Goal: Information Seeking & Learning: Learn about a topic

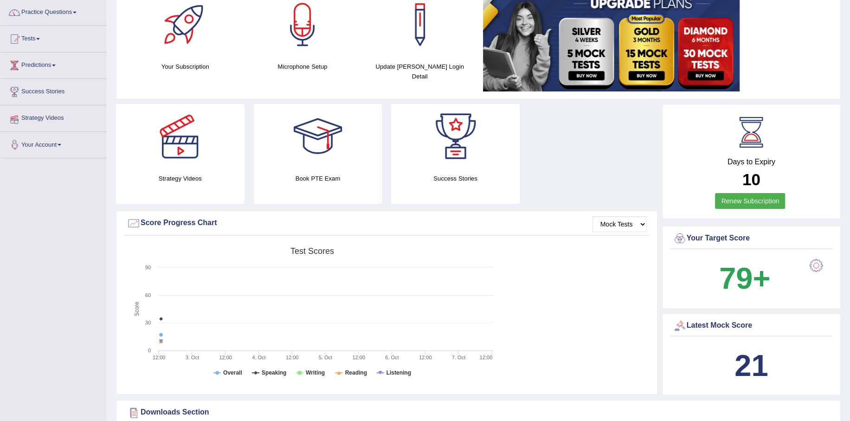
scroll to position [46, 0]
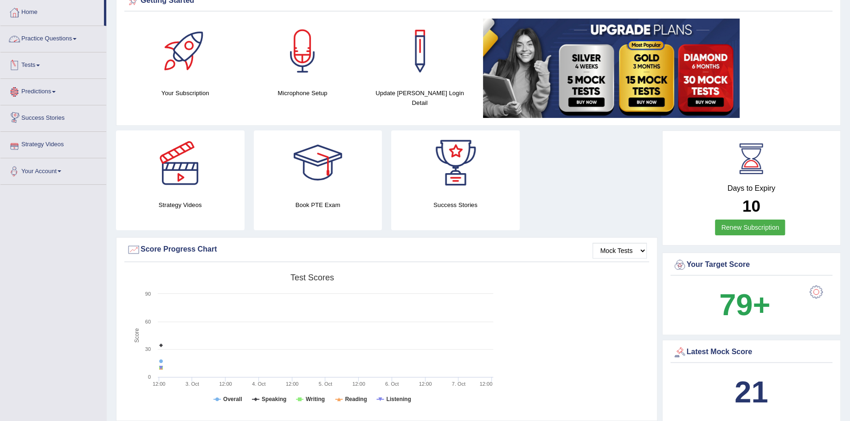
click at [77, 38] on span at bounding box center [75, 39] width 4 height 2
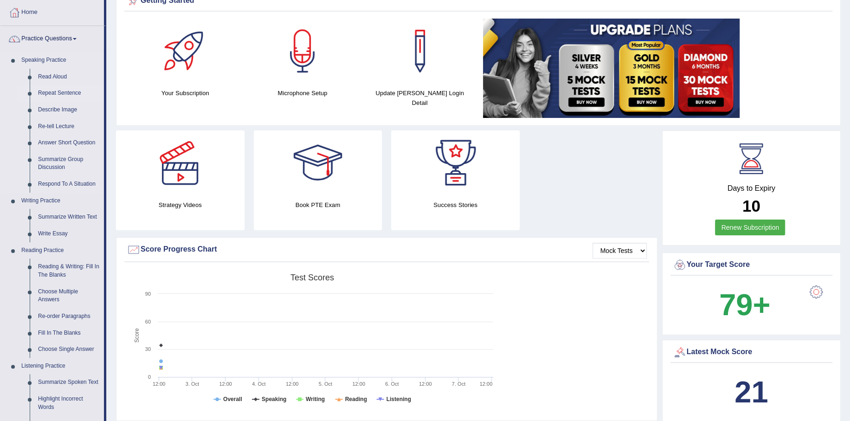
click at [61, 88] on link "Repeat Sentence" at bounding box center [69, 93] width 70 height 17
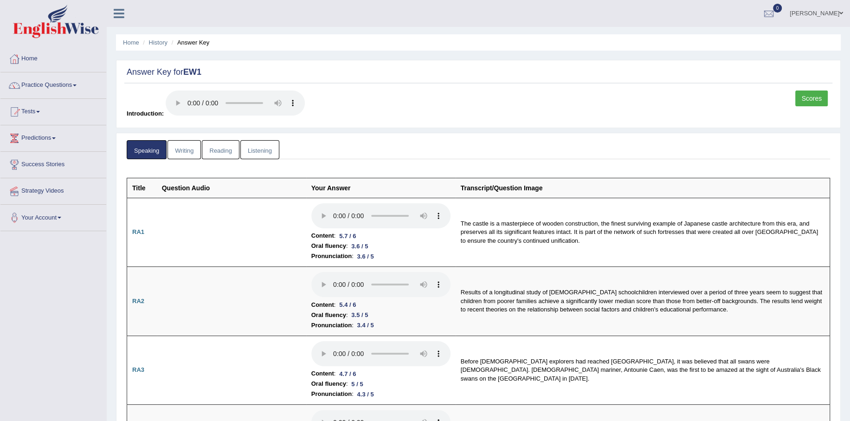
click at [839, 11] on span at bounding box center [841, 13] width 4 height 6
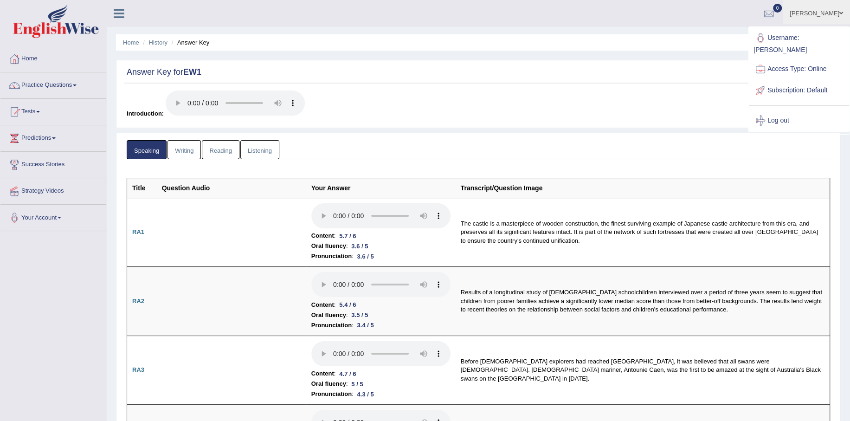
click at [839, 11] on span at bounding box center [841, 13] width 4 height 6
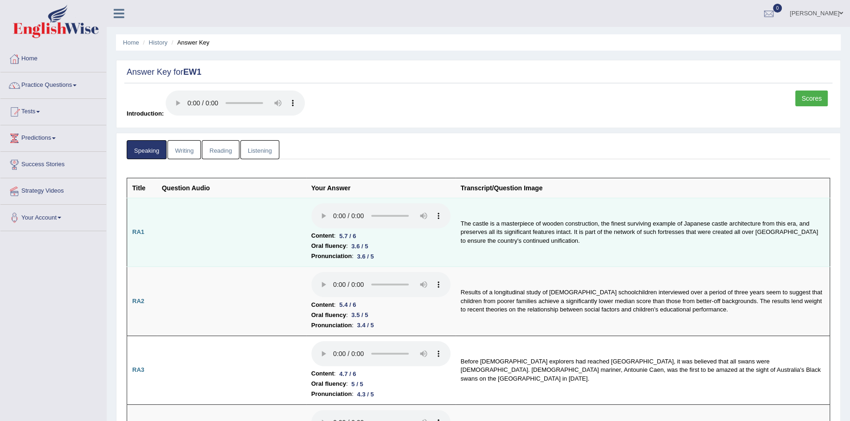
click at [224, 216] on td at bounding box center [231, 232] width 149 height 69
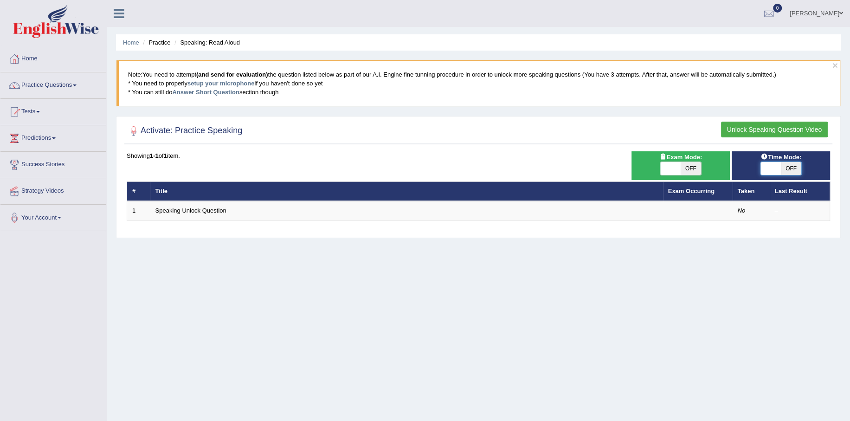
click at [771, 165] on span at bounding box center [770, 168] width 20 height 13
checkbox input "true"
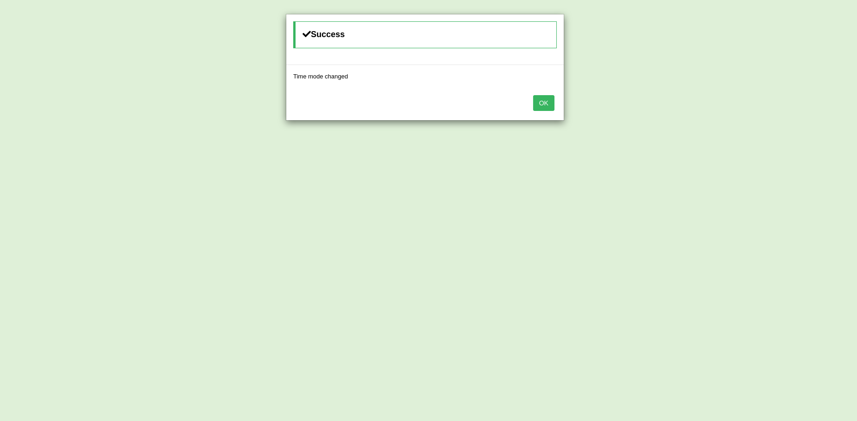
click at [538, 100] on button "OK" at bounding box center [543, 103] width 21 height 16
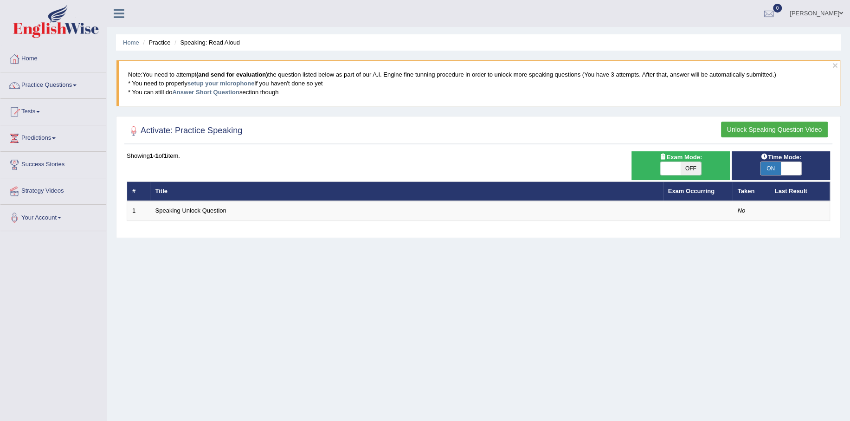
drag, startPoint x: 675, startPoint y: 160, endPoint x: 680, endPoint y: 162, distance: 5.9
click at [678, 162] on div "ON OFF" at bounding box center [681, 168] width 42 height 14
click at [681, 165] on span "OFF" at bounding box center [690, 168] width 20 height 13
checkbox input "true"
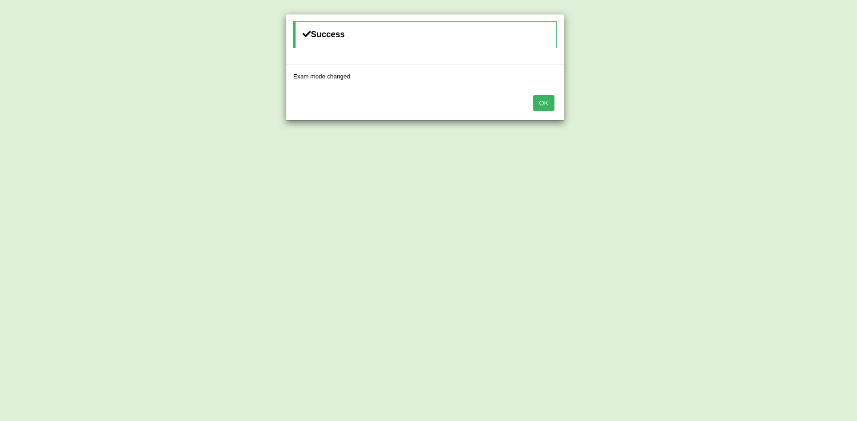
click at [545, 103] on button "OK" at bounding box center [543, 103] width 21 height 16
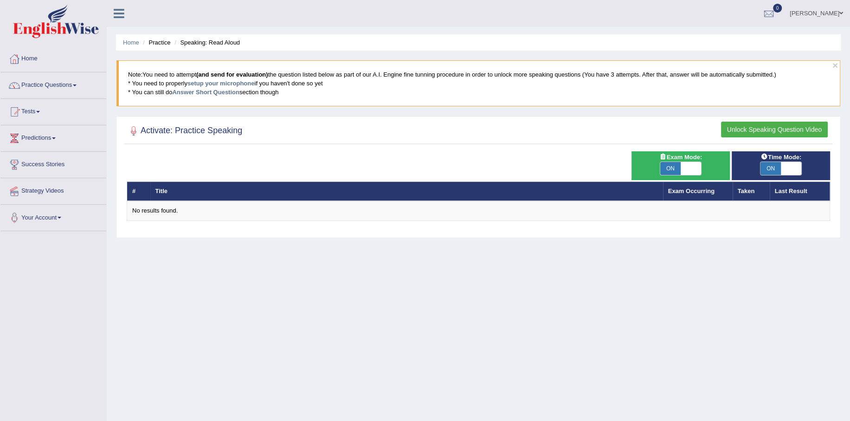
click at [774, 131] on button "Unlock Speaking Question Video" at bounding box center [774, 130] width 107 height 16
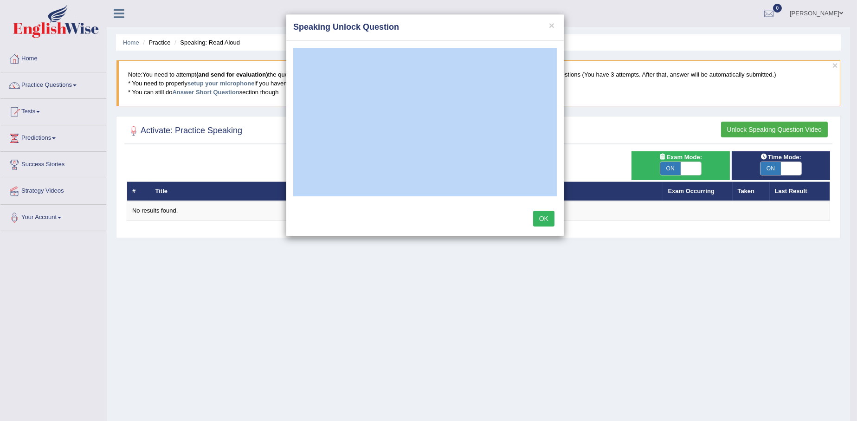
click at [542, 217] on button "OK" at bounding box center [543, 219] width 21 height 16
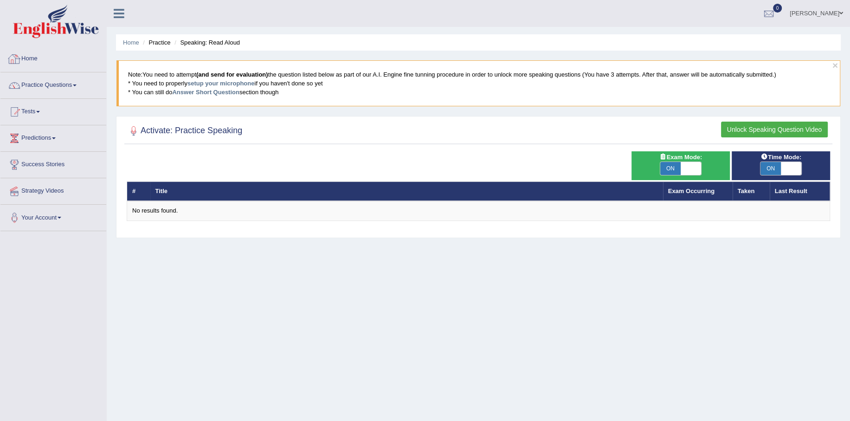
click at [26, 55] on link "Home" at bounding box center [53, 57] width 106 height 23
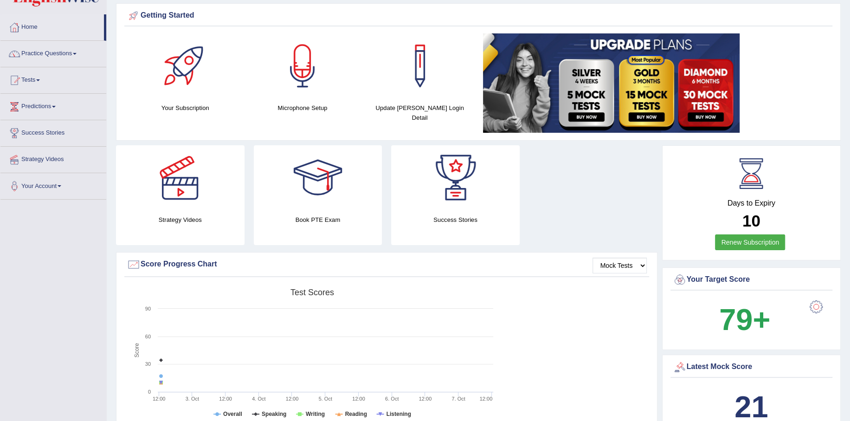
scroll to position [93, 0]
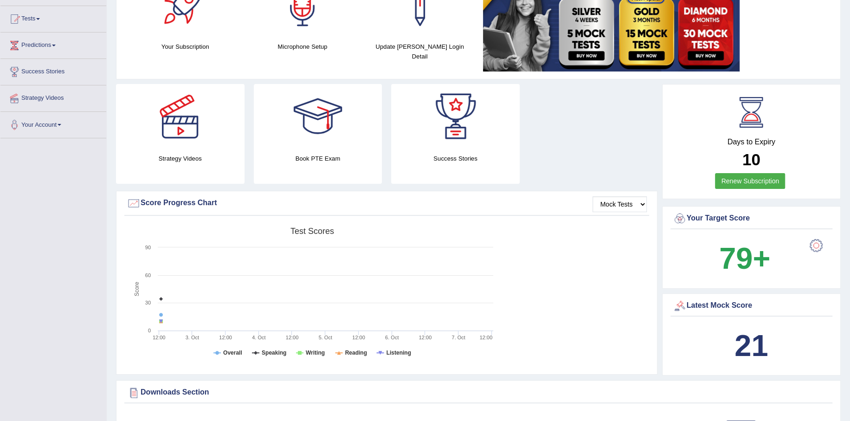
click at [812, 243] on div at bounding box center [816, 245] width 19 height 19
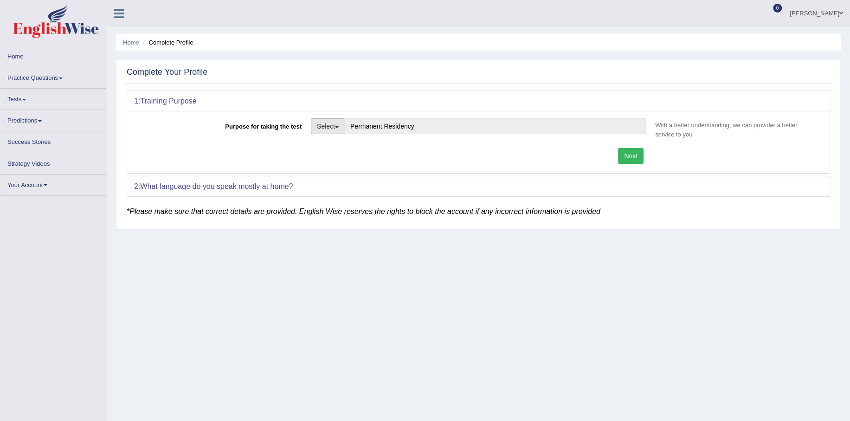
click at [333, 128] on button "Select" at bounding box center [328, 126] width 34 height 16
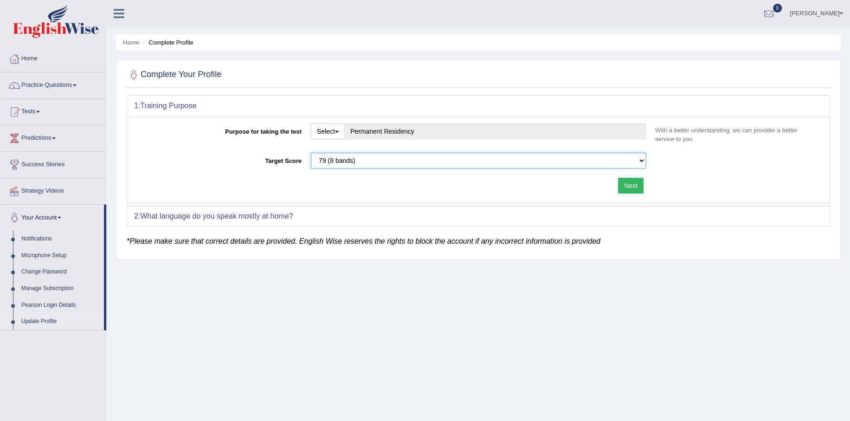
click at [462, 164] on select "Please select the correct value 50 (6 bands) 58 (6.5 bands) 65 (7 bands) 79 (8 …" at bounding box center [478, 161] width 335 height 16
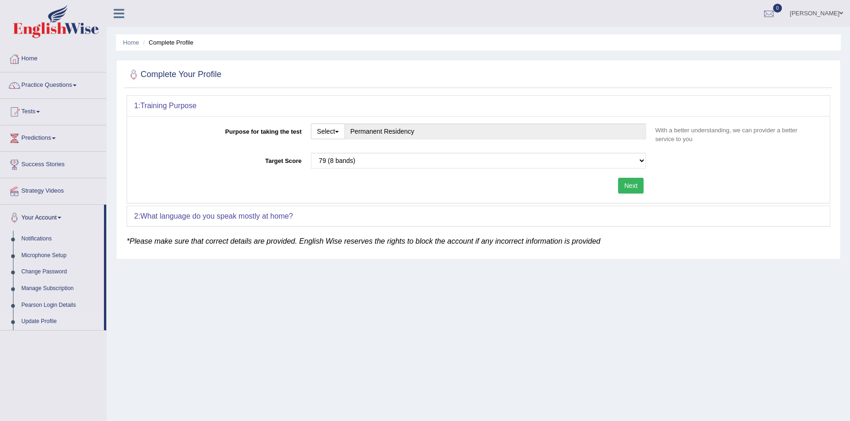
click at [399, 309] on div "Home Complete Profile Complete Your Profile 1: Training Purpose Purpose for tak…" at bounding box center [478, 232] width 743 height 464
click at [59, 85] on link "Practice Questions" at bounding box center [53, 83] width 106 height 23
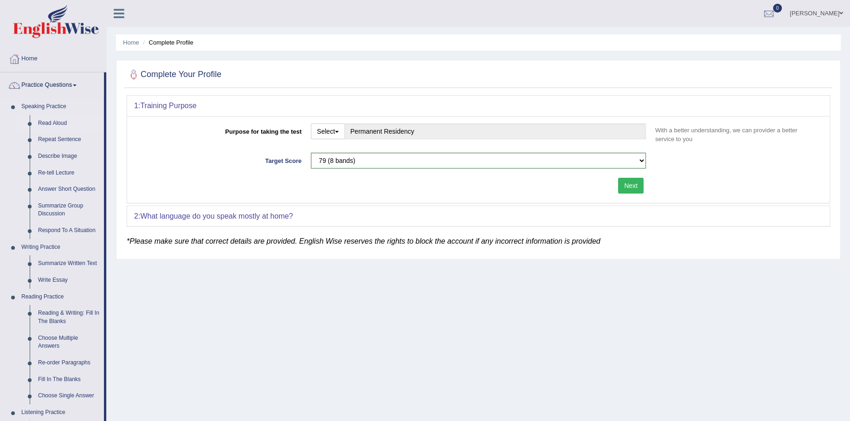
click at [46, 119] on link "Read Aloud" at bounding box center [69, 123] width 70 height 17
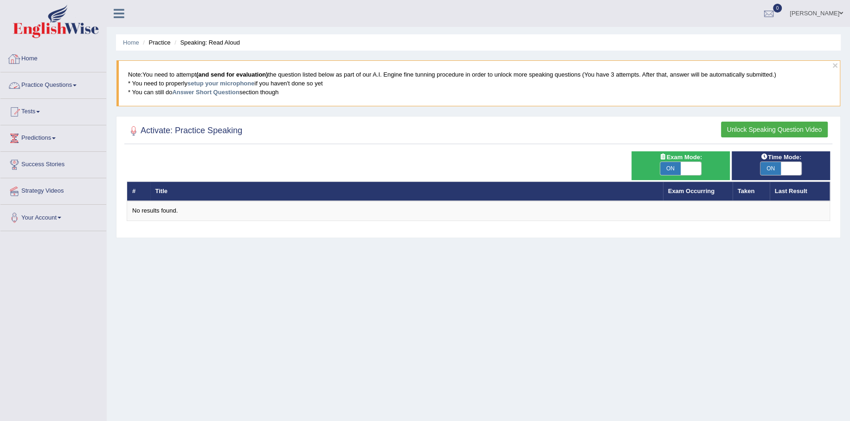
click at [44, 59] on link "Home" at bounding box center [53, 57] width 106 height 23
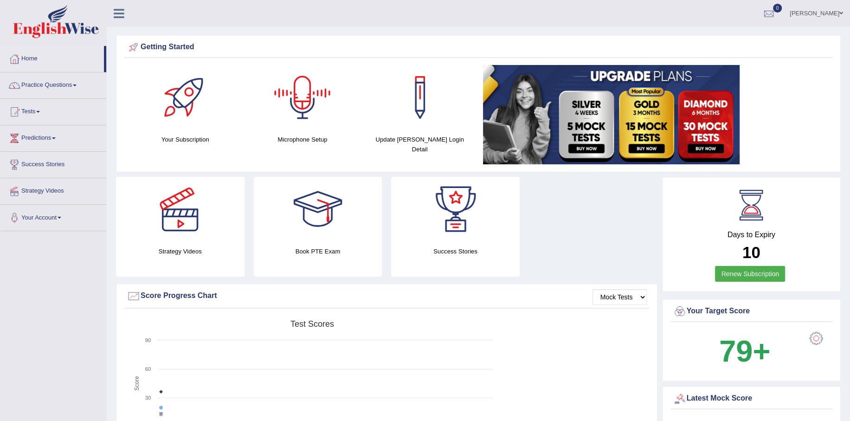
click at [301, 117] on div at bounding box center [302, 97] width 65 height 65
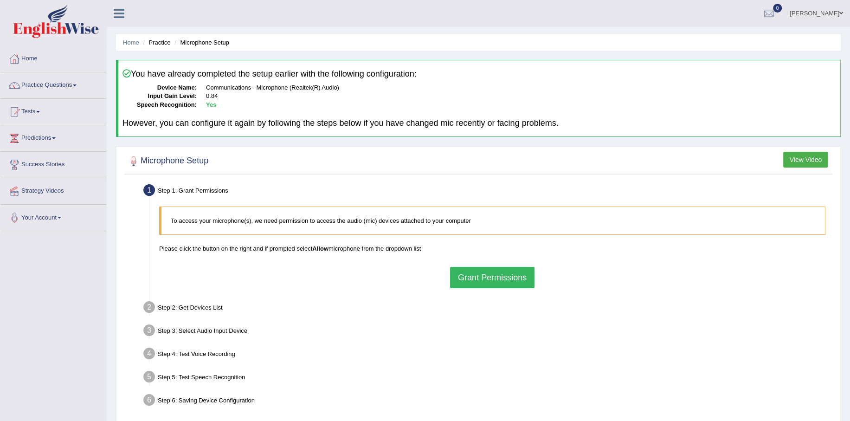
click at [495, 279] on button "Grant Permissions" at bounding box center [492, 277] width 84 height 21
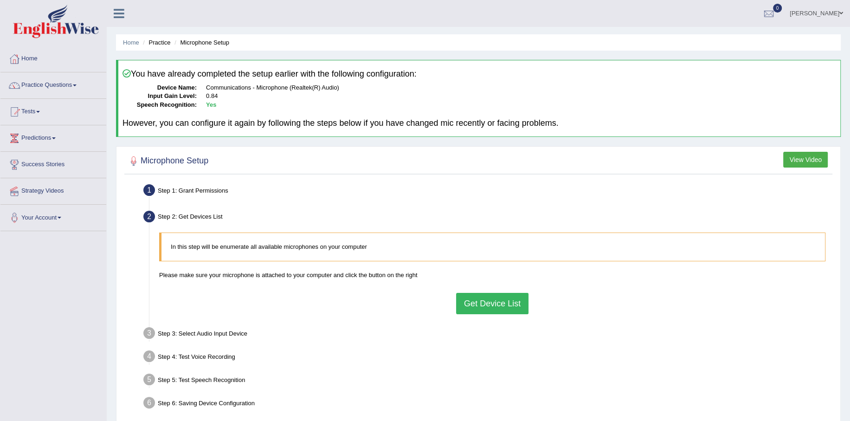
click at [489, 305] on button "Get Device List" at bounding box center [492, 303] width 72 height 21
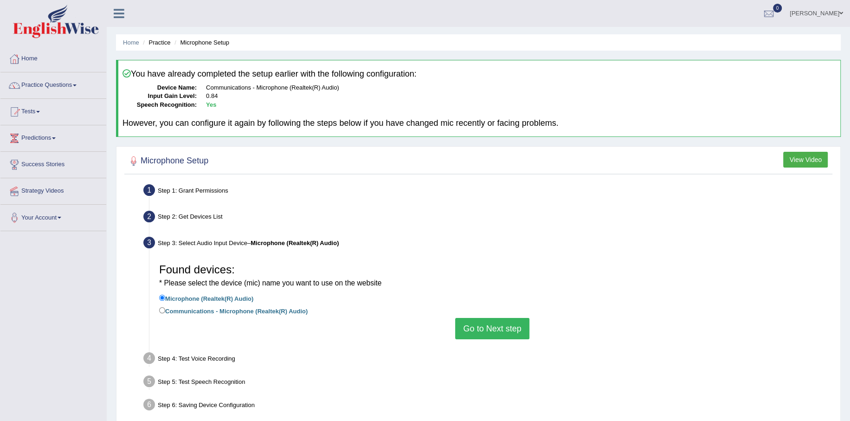
click at [275, 311] on label "Communications - Microphone (Realtek(R) Audio)" at bounding box center [233, 310] width 148 height 10
click at [165, 311] on input "Communications - Microphone (Realtek(R) Audio)" at bounding box center [162, 310] width 6 height 6
radio input "true"
click at [494, 333] on button "Go to Next step" at bounding box center [492, 328] width 74 height 21
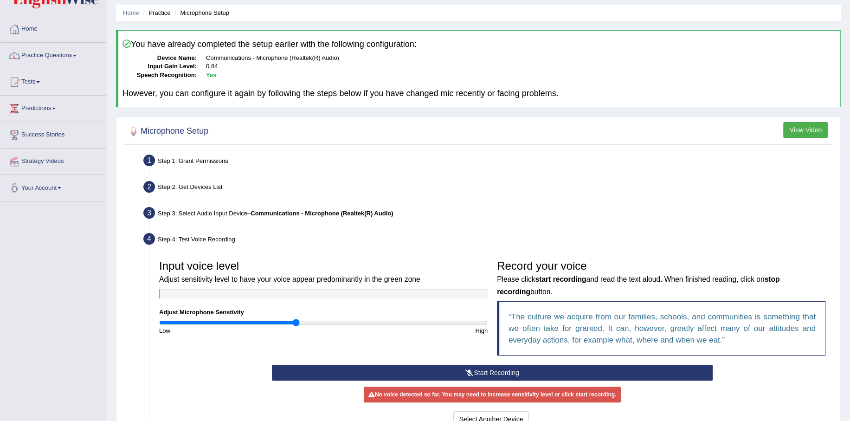
scroll to position [46, 0]
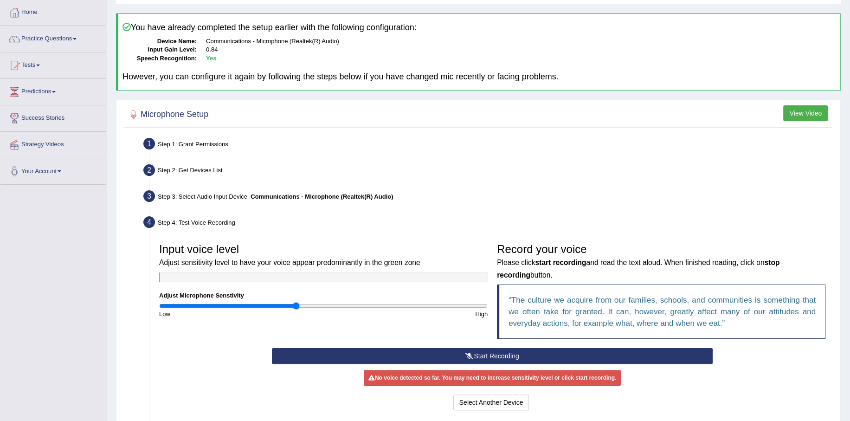
click at [536, 353] on button "Start Recording" at bounding box center [492, 356] width 441 height 16
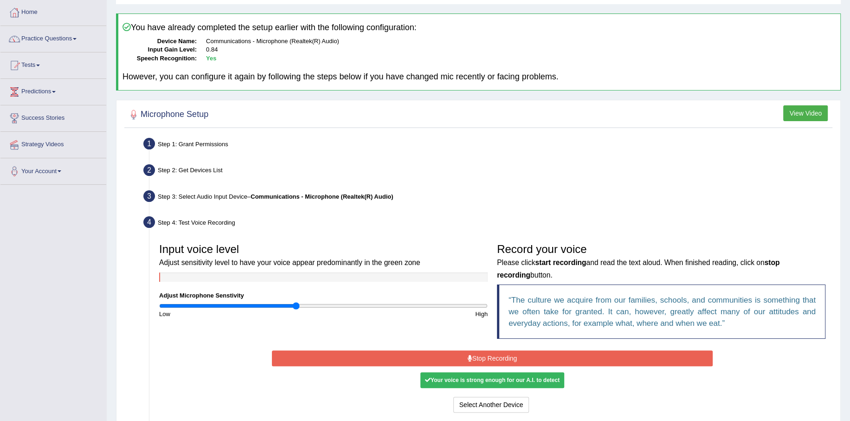
click at [508, 361] on button "Stop Recording" at bounding box center [492, 358] width 441 height 16
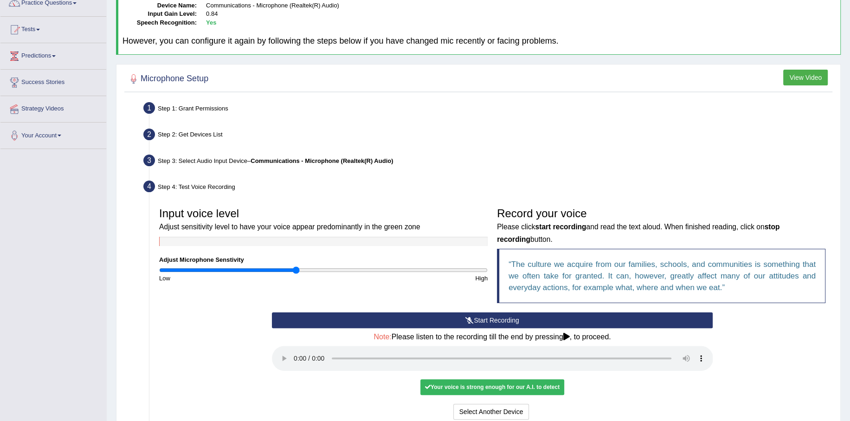
scroll to position [139, 0]
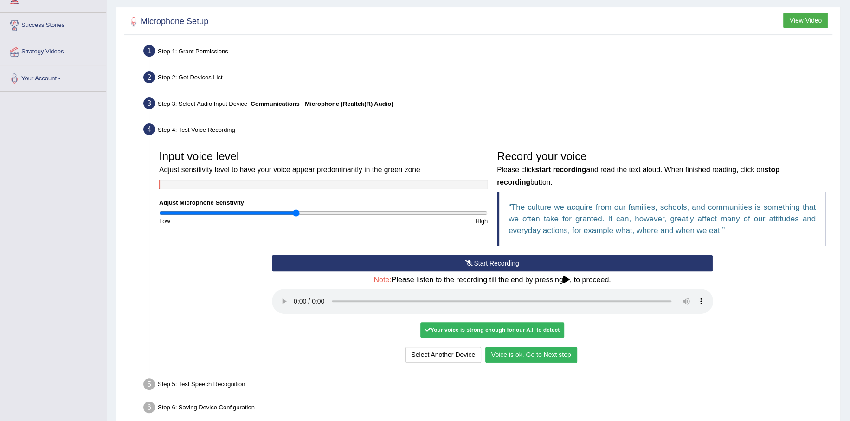
click at [536, 359] on button "Voice is ok. Go to Next step" at bounding box center [531, 354] width 92 height 16
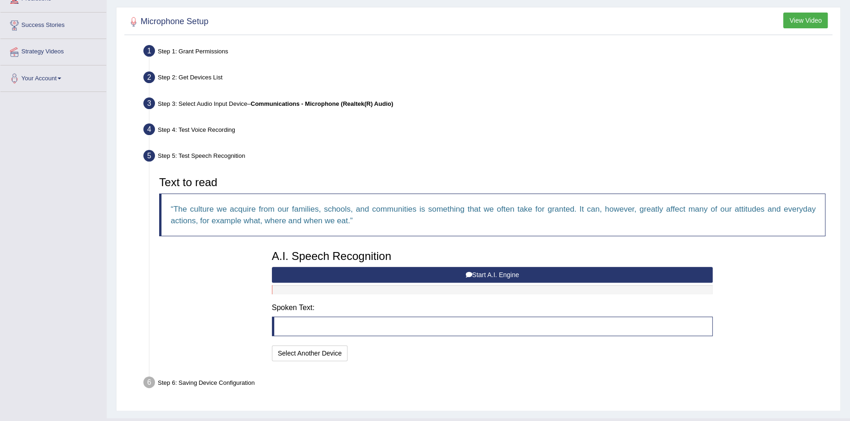
click at [479, 275] on button "Start A.I. Engine" at bounding box center [492, 275] width 441 height 16
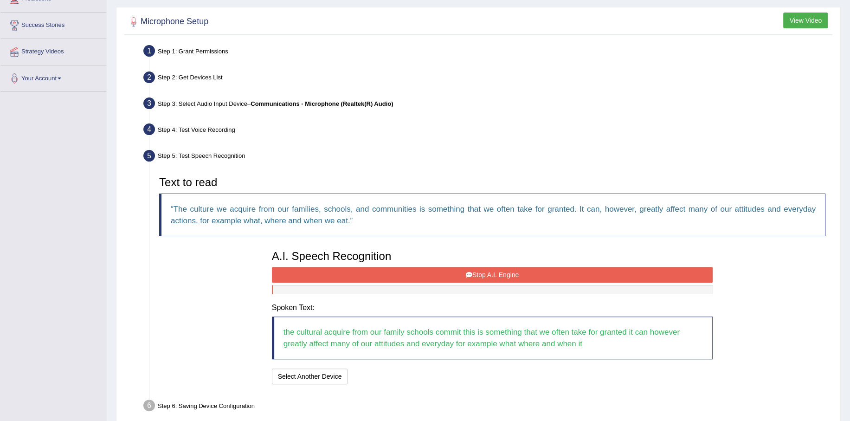
click at [482, 272] on button "Stop A.I. Engine" at bounding box center [492, 275] width 441 height 16
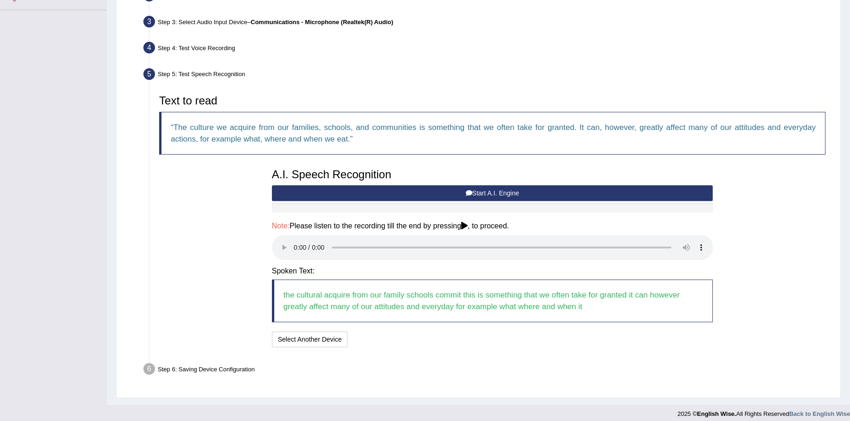
scroll to position [227, 0]
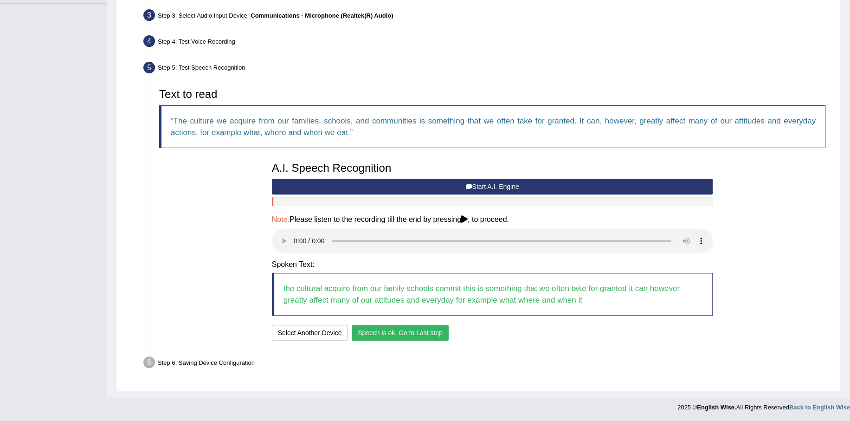
click at [421, 331] on button "Speech is ok. Go to Last step" at bounding box center [400, 333] width 97 height 16
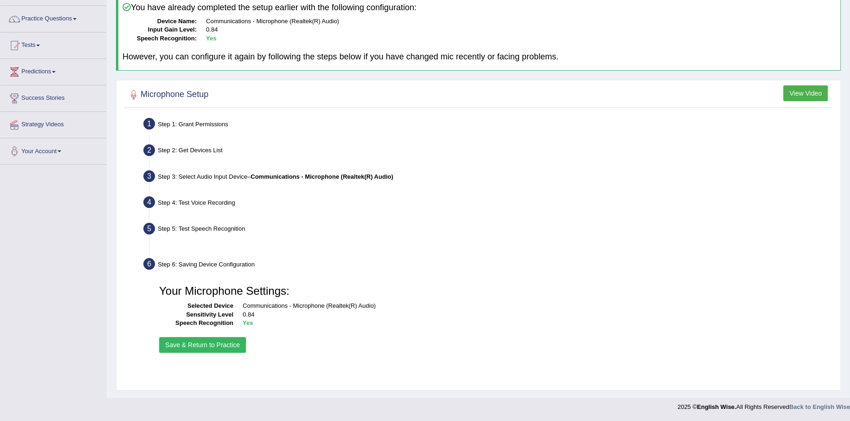
scroll to position [66, 0]
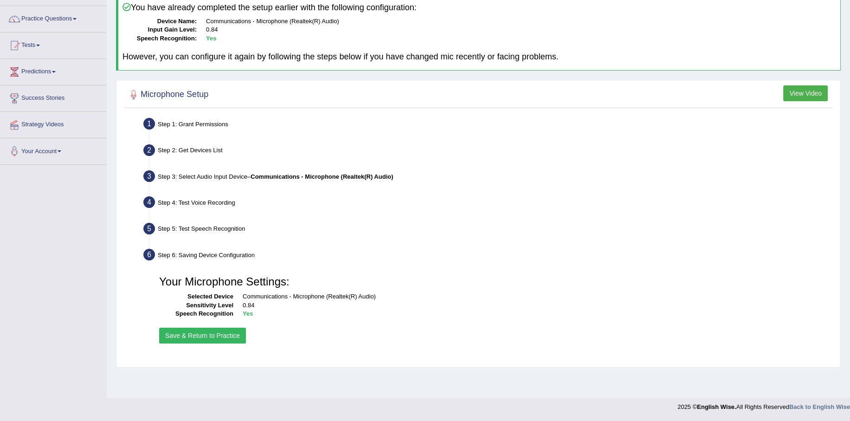
click at [222, 333] on button "Save & Return to Practice" at bounding box center [202, 335] width 87 height 16
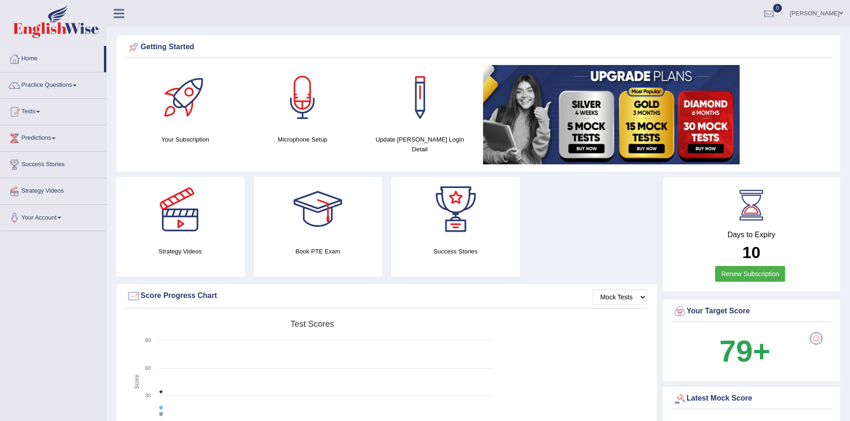
click at [55, 78] on link "Practice Questions" at bounding box center [53, 83] width 106 height 23
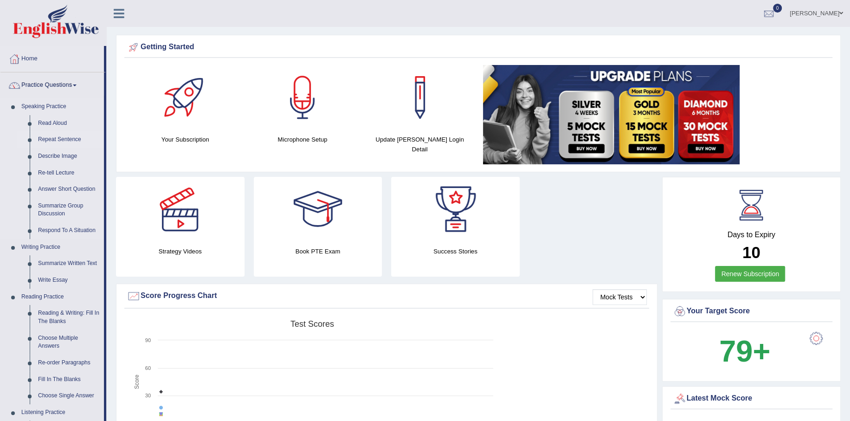
click at [58, 137] on link "Repeat Sentence" at bounding box center [69, 139] width 70 height 17
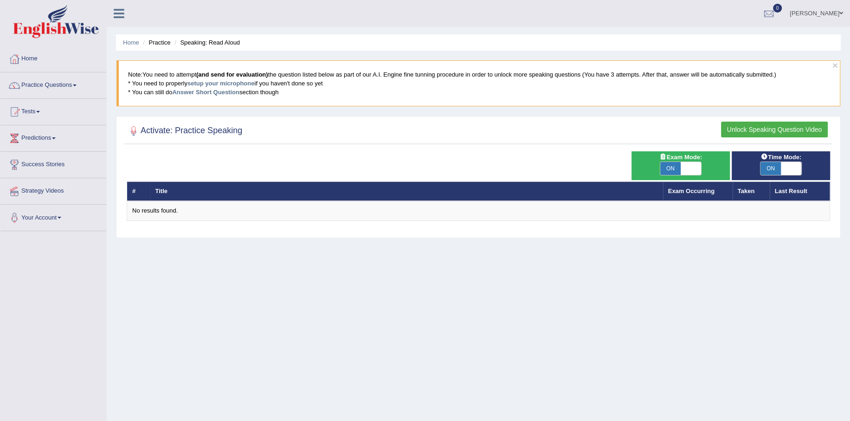
click at [686, 167] on span at bounding box center [690, 168] width 20 height 13
checkbox input "false"
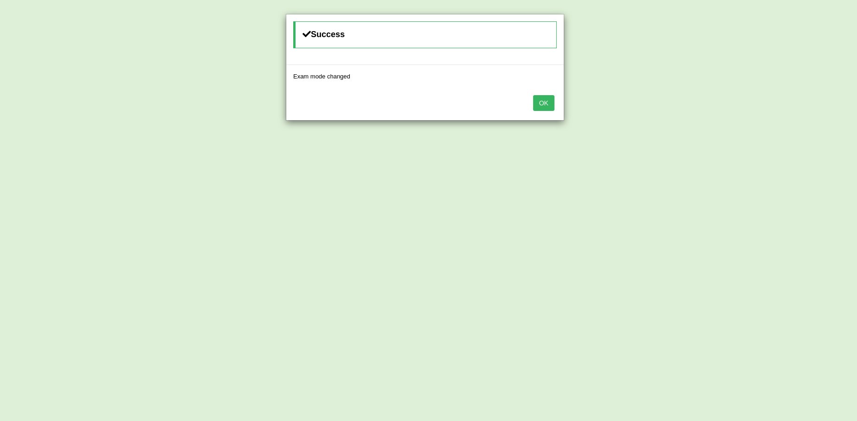
click at [795, 168] on div "Success Exam mode changed OK" at bounding box center [428, 210] width 857 height 421
click at [549, 107] on button "OK" at bounding box center [543, 103] width 21 height 16
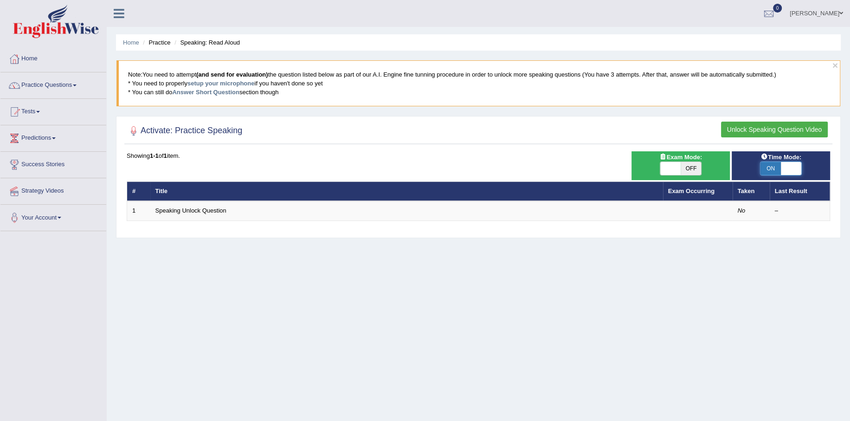
click at [796, 167] on span at bounding box center [791, 168] width 20 height 13
checkbox input "false"
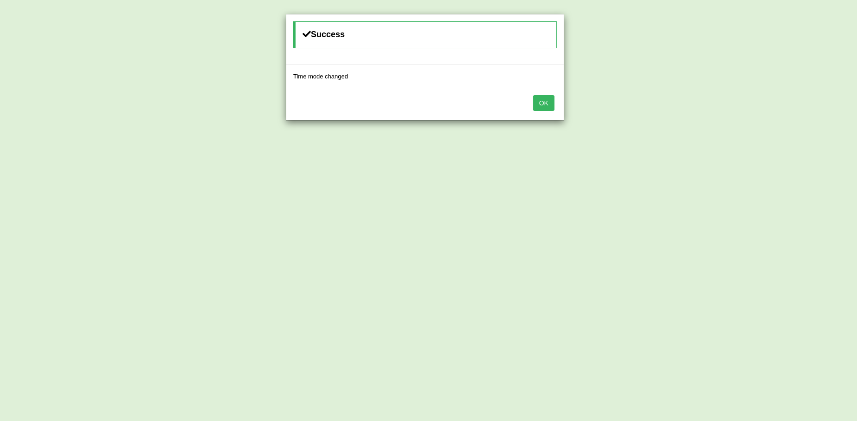
click at [544, 101] on button "OK" at bounding box center [543, 103] width 21 height 16
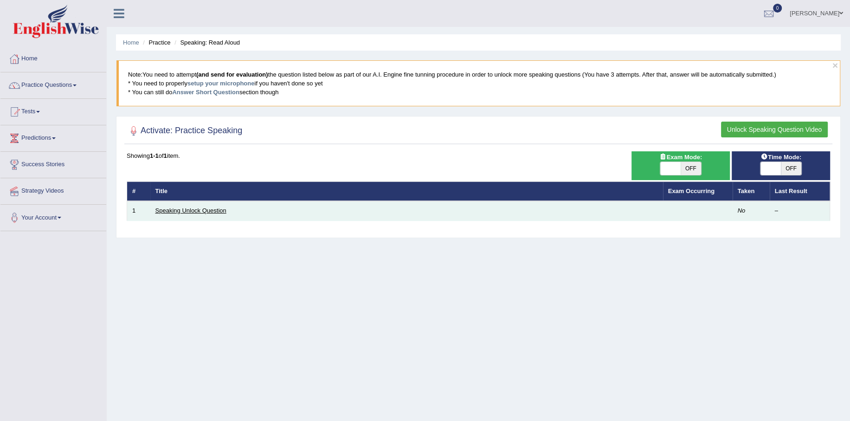
click at [209, 208] on link "Speaking Unlock Question" at bounding box center [190, 210] width 71 height 7
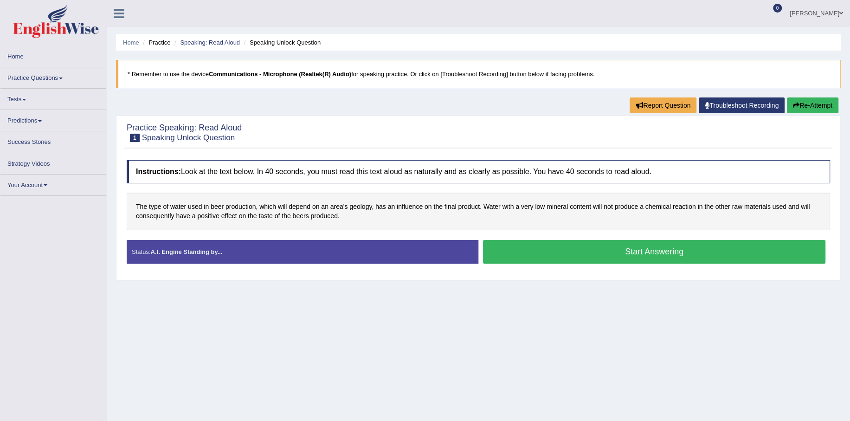
click at [625, 249] on button "Start Answering" at bounding box center [654, 252] width 342 height 24
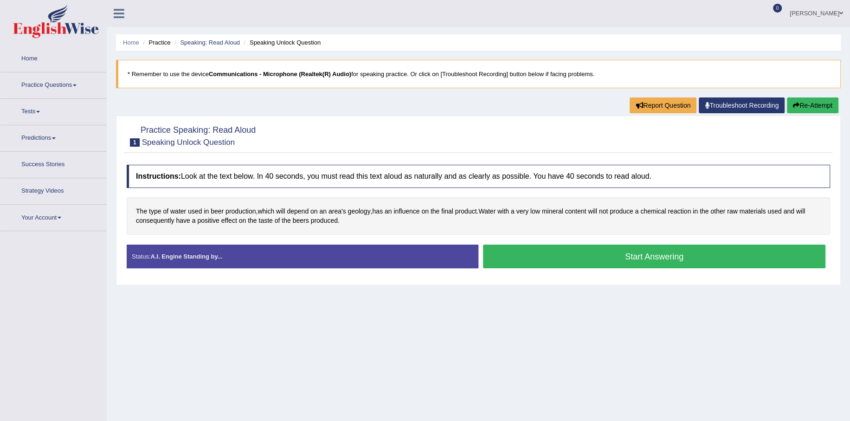
click at [619, 252] on button "Start Answering" at bounding box center [654, 256] width 342 height 24
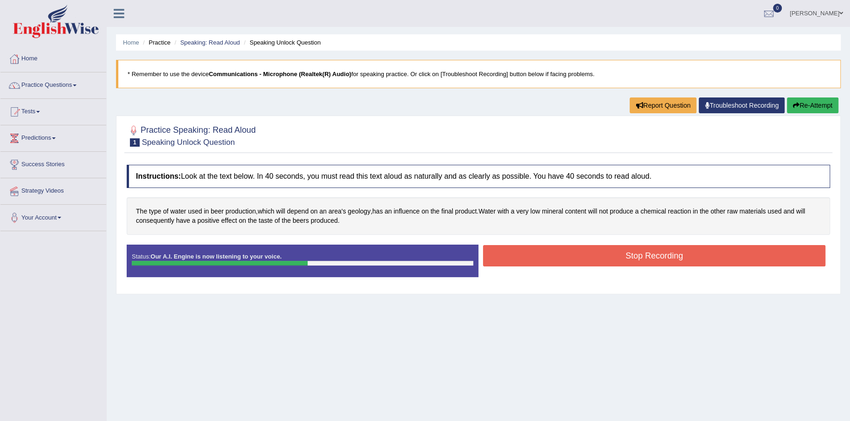
click at [625, 254] on button "Stop Recording" at bounding box center [654, 255] width 342 height 21
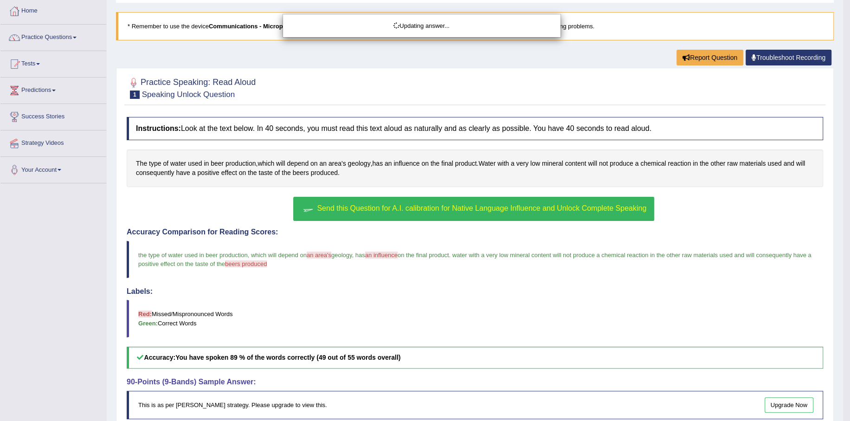
scroll to position [93, 0]
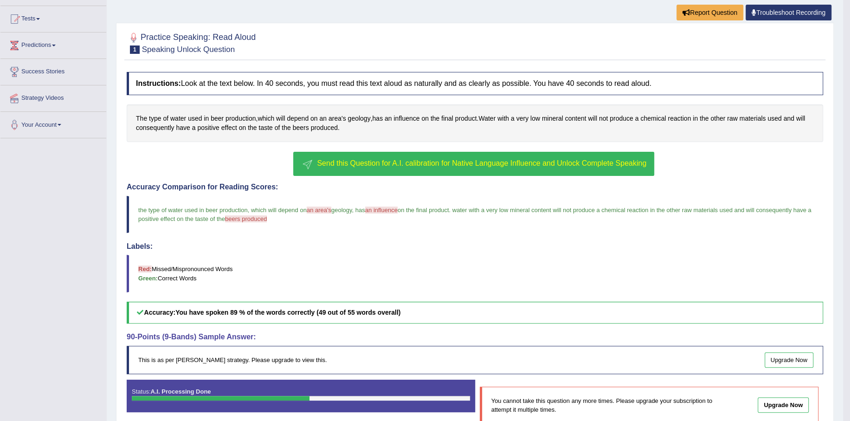
click at [455, 165] on span "Send this Question for A.I. calibration for Native Language Influence and Unloc…" at bounding box center [481, 163] width 329 height 8
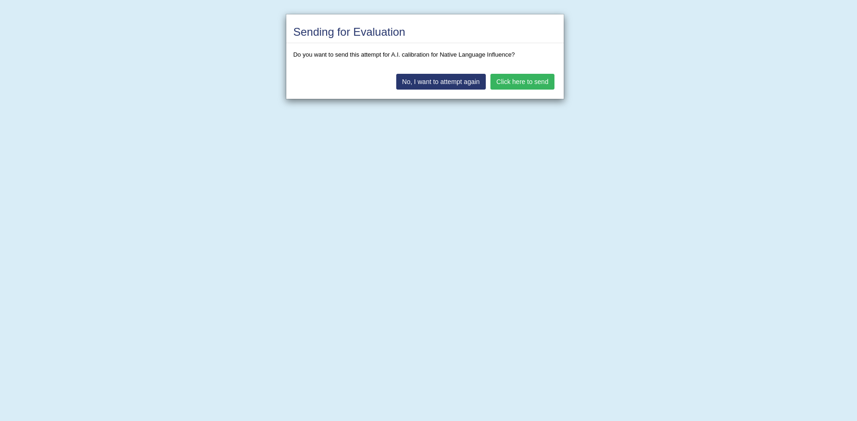
click at [519, 79] on button "Click here to send" at bounding box center [522, 82] width 64 height 16
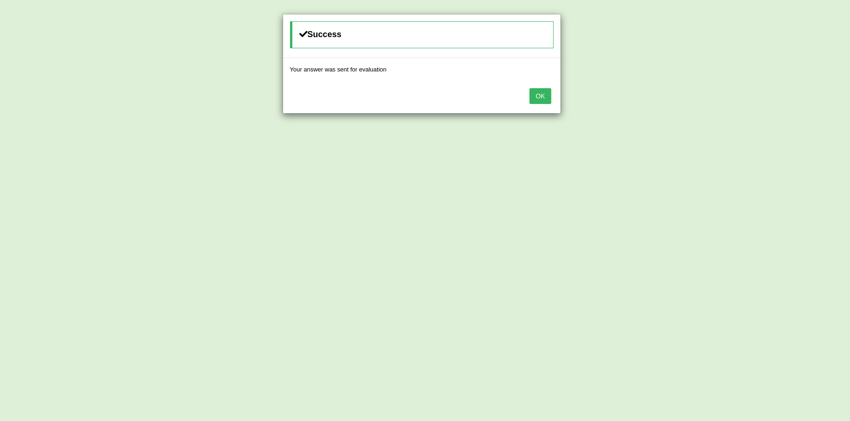
click at [537, 97] on button "OK" at bounding box center [539, 96] width 21 height 16
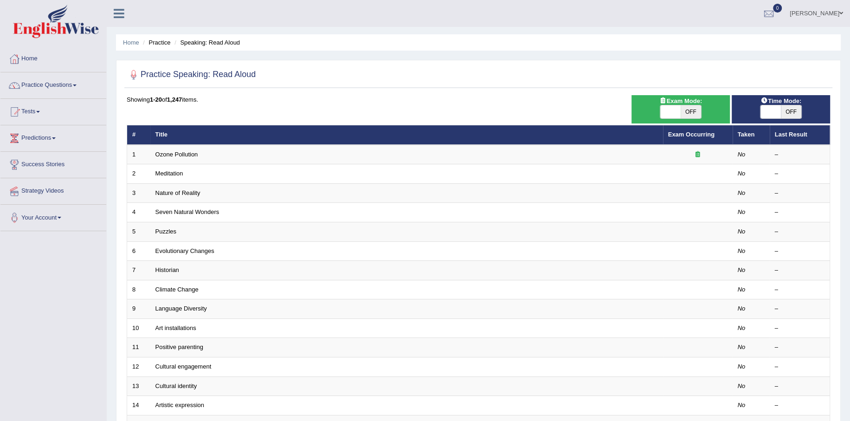
click at [455, 12] on ul "Michael Toggle navigation Username: Micmic Access Type: Online Subscription: De…" at bounding box center [590, 13] width 520 height 26
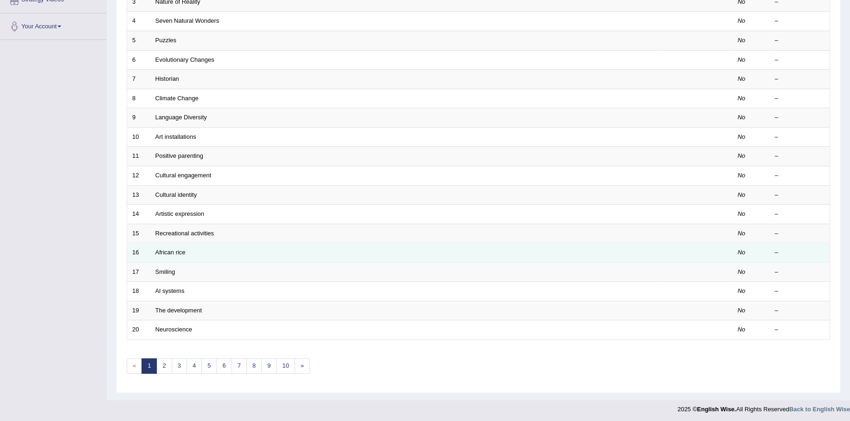
scroll to position [193, 0]
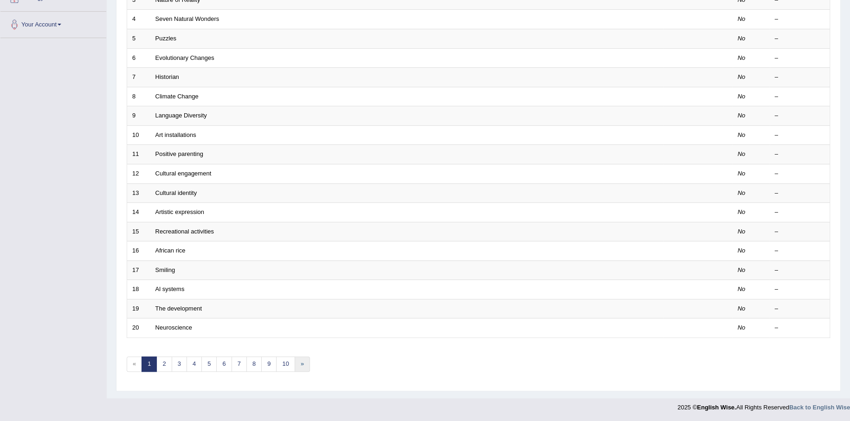
click at [306, 359] on link "»" at bounding box center [302, 363] width 15 height 15
click at [301, 366] on link "»" at bounding box center [302, 363] width 15 height 15
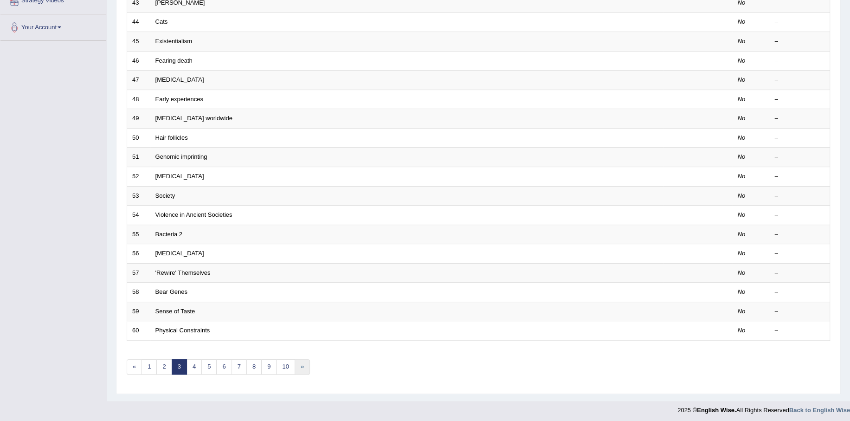
scroll to position [193, 0]
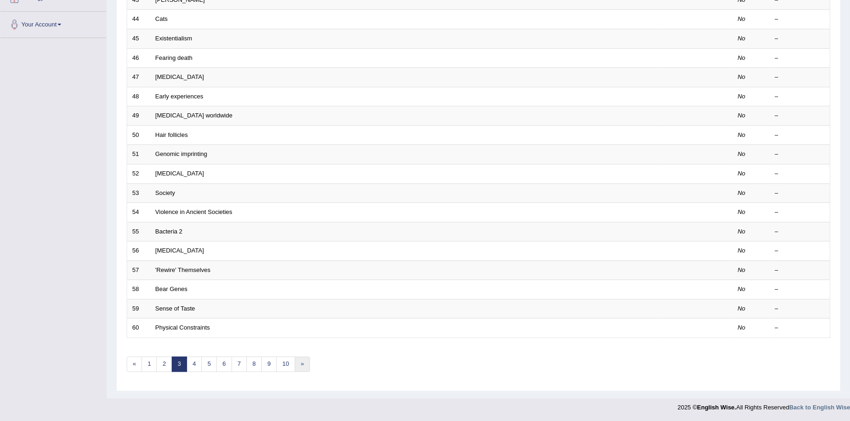
click at [303, 363] on link "»" at bounding box center [302, 363] width 15 height 15
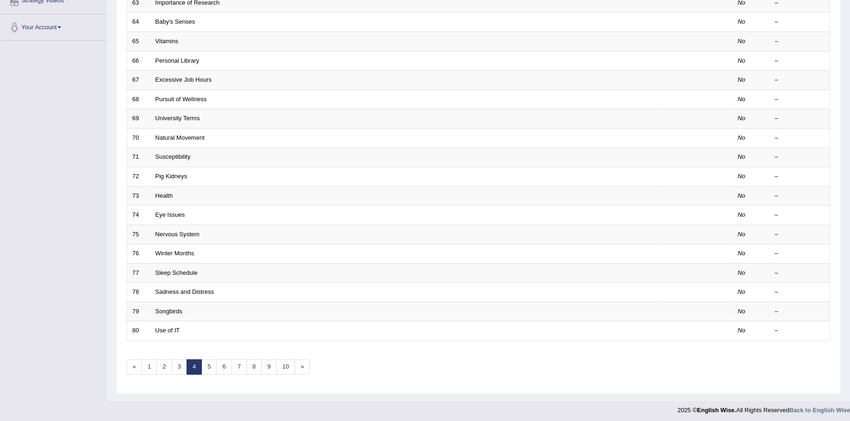
scroll to position [193, 0]
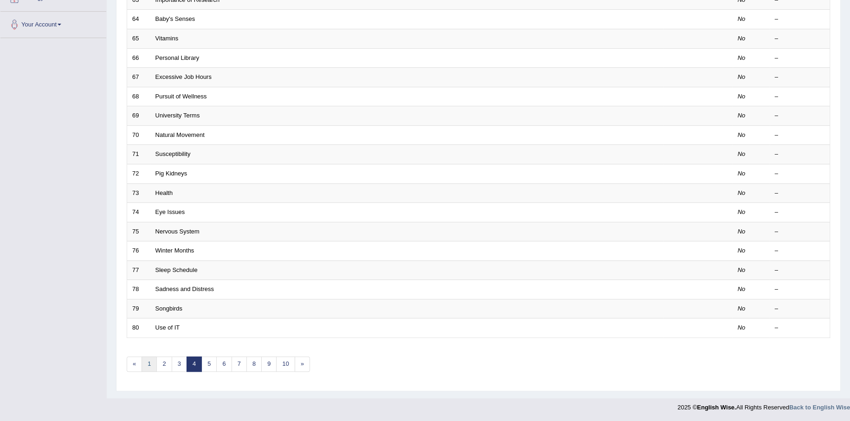
click at [148, 362] on link "1" at bounding box center [148, 363] width 15 height 15
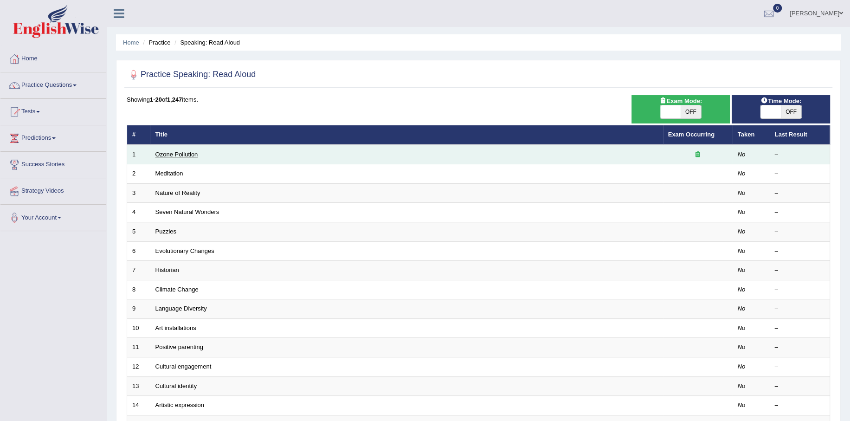
click at [176, 152] on link "Ozone Pollution" at bounding box center [176, 154] width 43 height 7
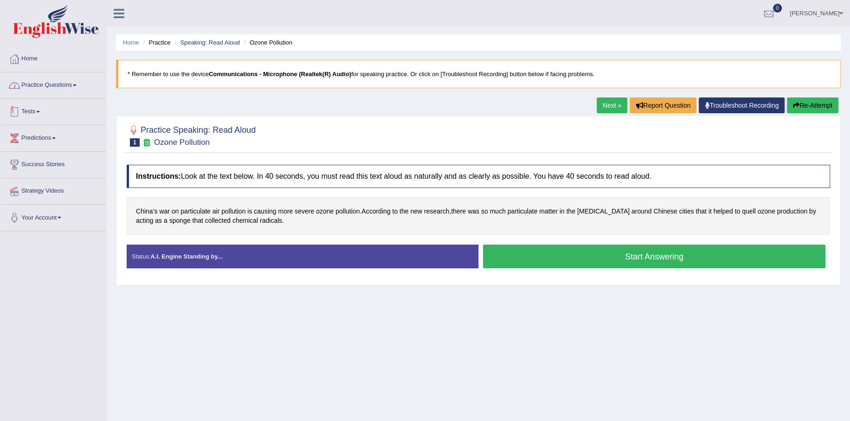
click at [63, 87] on link "Practice Questions" at bounding box center [53, 83] width 106 height 23
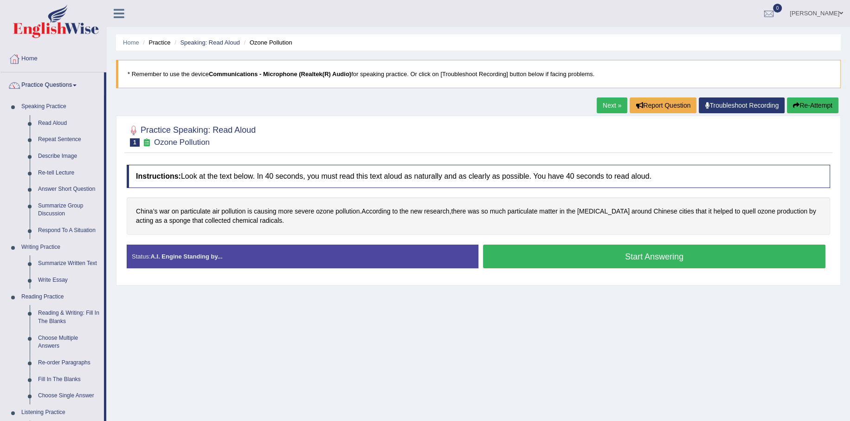
click at [617, 257] on button "Start Answering" at bounding box center [654, 256] width 342 height 24
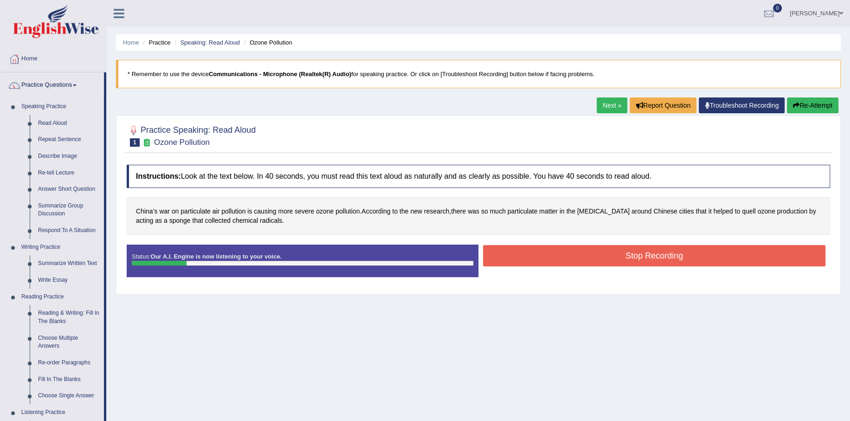
click at [597, 260] on button "Stop Recording" at bounding box center [654, 255] width 342 height 21
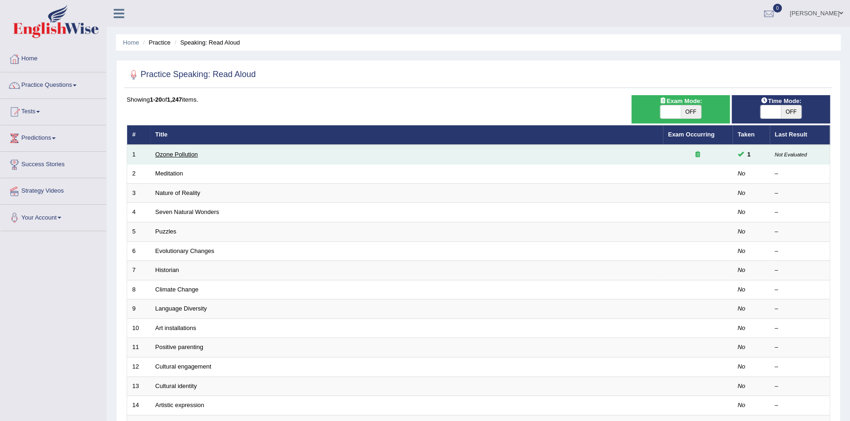
click at [184, 155] on link "Ozone Pollution" at bounding box center [176, 154] width 43 height 7
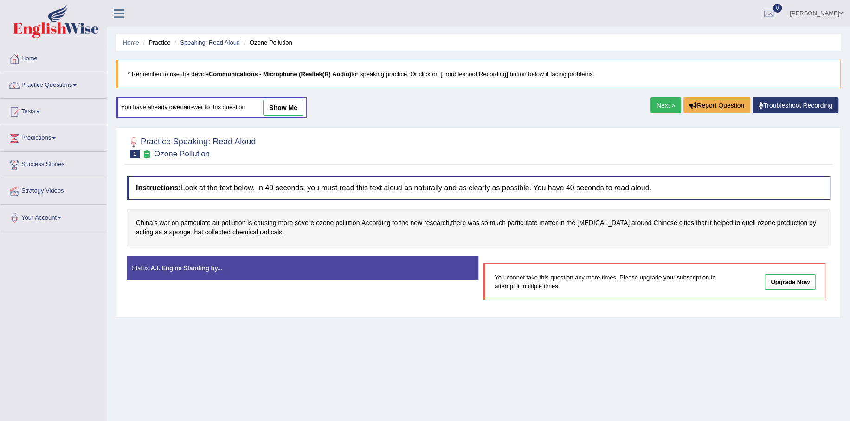
click at [771, 103] on link "Troubleshoot Recording" at bounding box center [795, 105] width 86 height 16
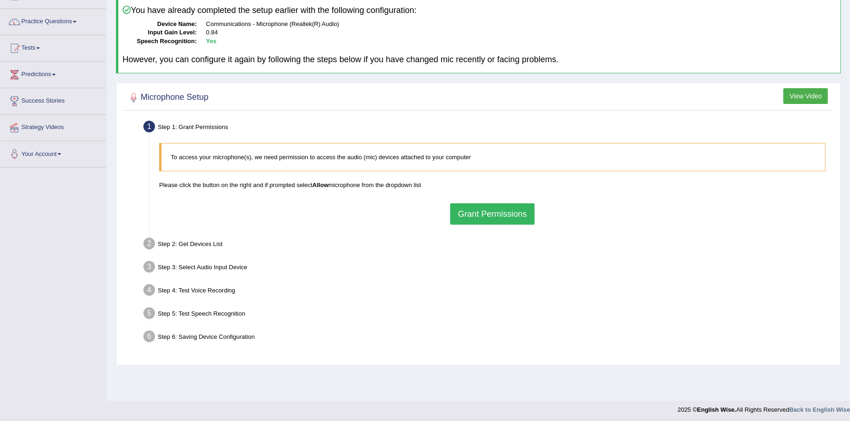
scroll to position [66, 0]
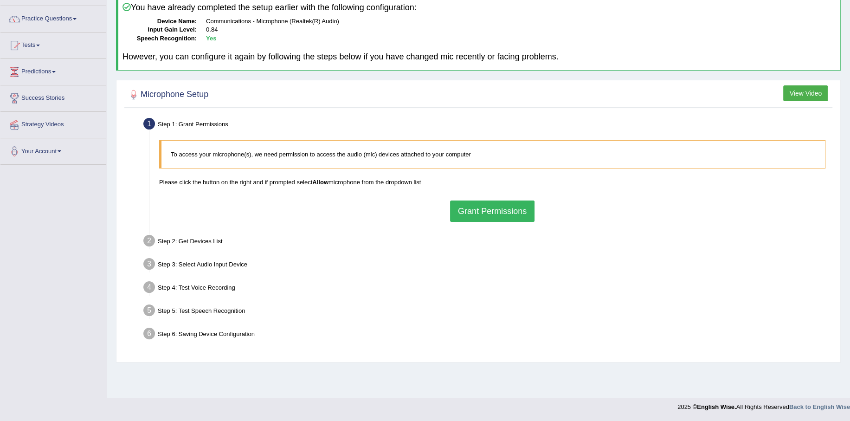
click at [500, 205] on button "Grant Permissions" at bounding box center [492, 210] width 84 height 21
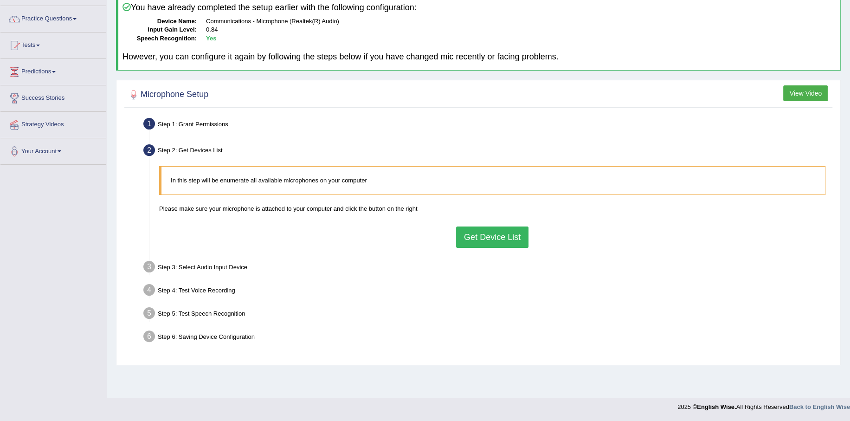
click at [500, 239] on button "Get Device List" at bounding box center [492, 236] width 72 height 21
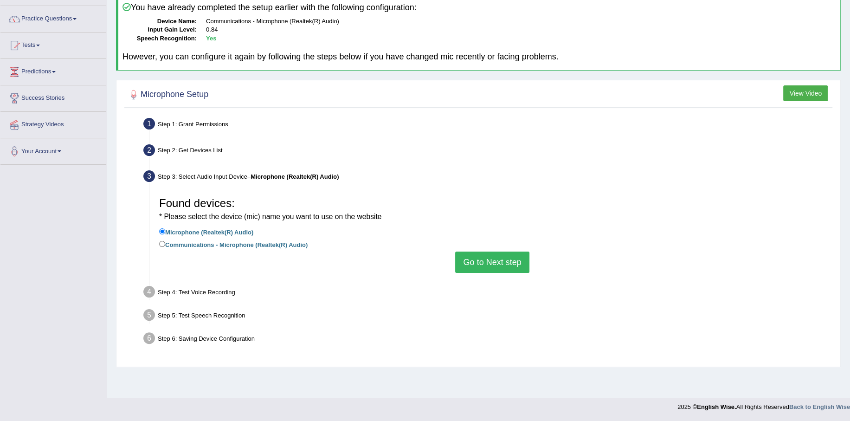
click at [495, 255] on button "Go to Next step" at bounding box center [492, 261] width 74 height 21
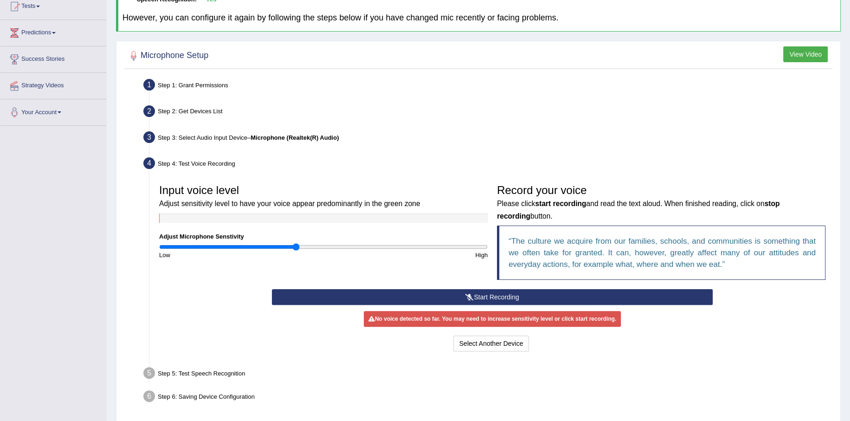
scroll to position [139, 0]
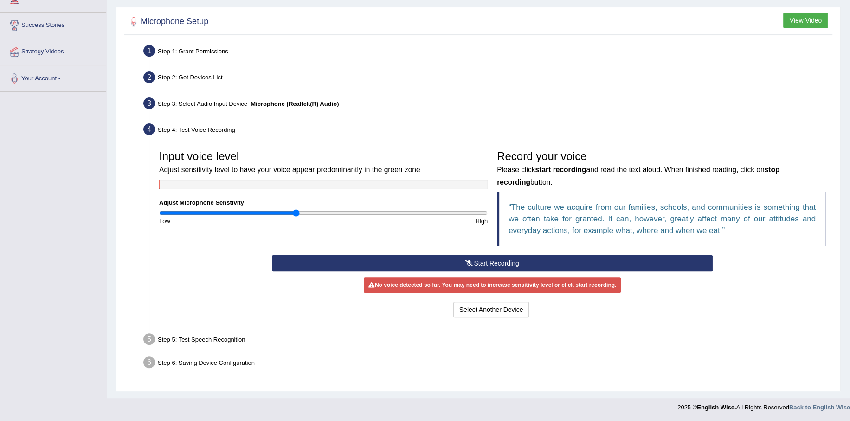
click at [481, 261] on button "Start Recording" at bounding box center [492, 263] width 441 height 16
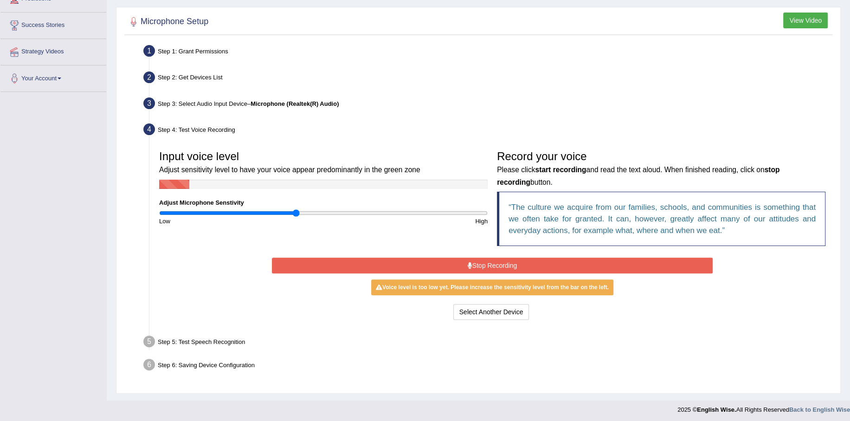
click at [480, 258] on button "Stop Recording" at bounding box center [492, 265] width 441 height 16
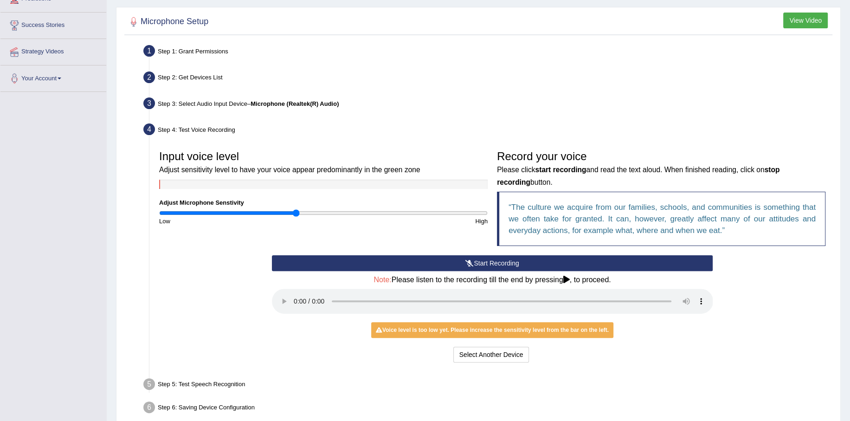
click at [494, 264] on button "Start Recording" at bounding box center [492, 263] width 441 height 16
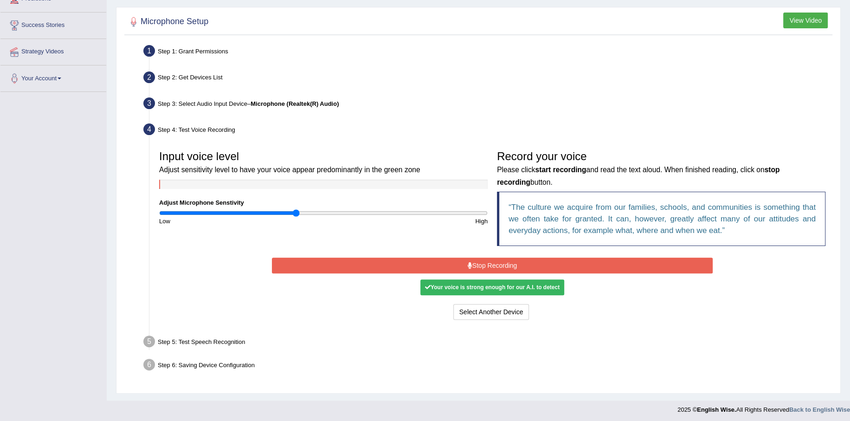
click at [494, 264] on button "Stop Recording" at bounding box center [492, 265] width 441 height 16
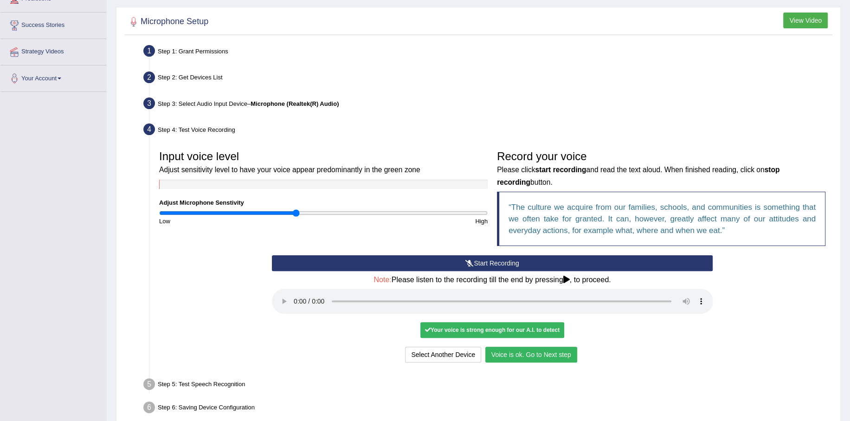
click at [521, 356] on button "Voice is ok. Go to Next step" at bounding box center [531, 354] width 92 height 16
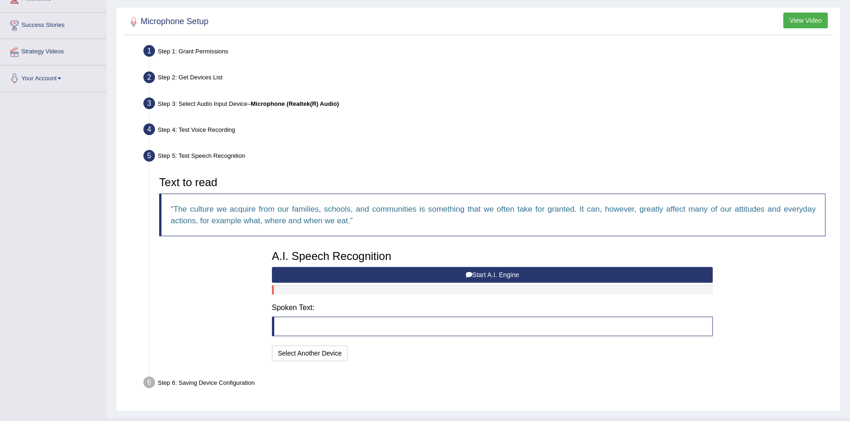
click at [492, 270] on button "Start A.I. Engine" at bounding box center [492, 275] width 441 height 16
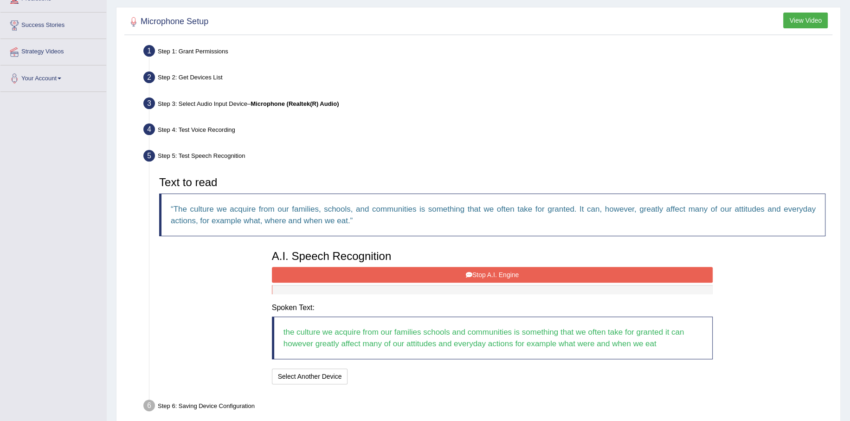
click at [484, 268] on button "Stop A.I. Engine" at bounding box center [492, 275] width 441 height 16
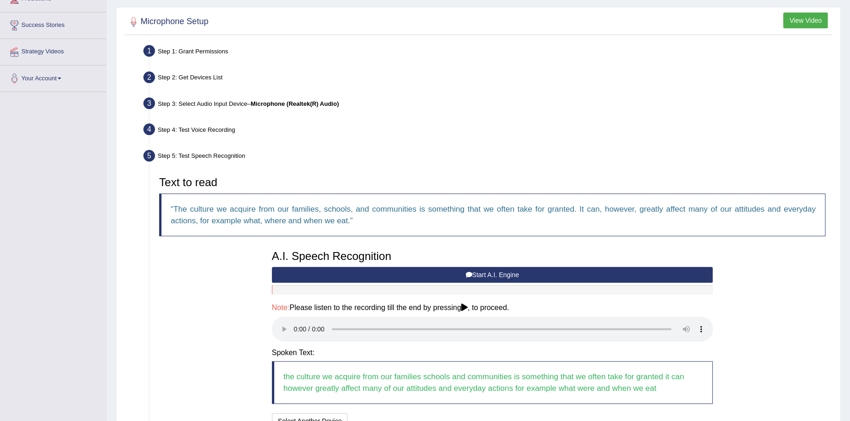
click at [484, 268] on button "Start A.I. Engine" at bounding box center [492, 275] width 441 height 16
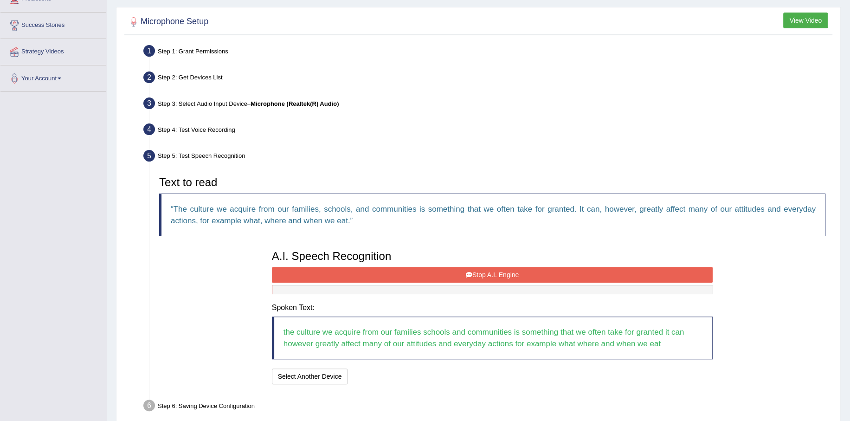
click at [503, 278] on button "Stop A.I. Engine" at bounding box center [492, 275] width 441 height 16
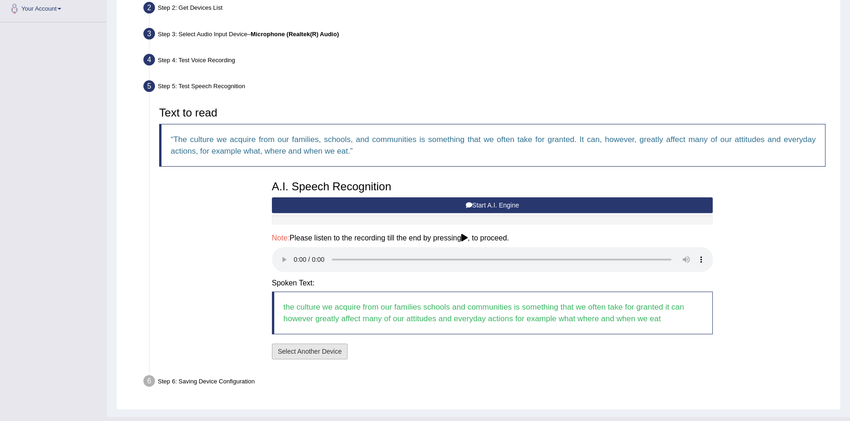
scroll to position [227, 0]
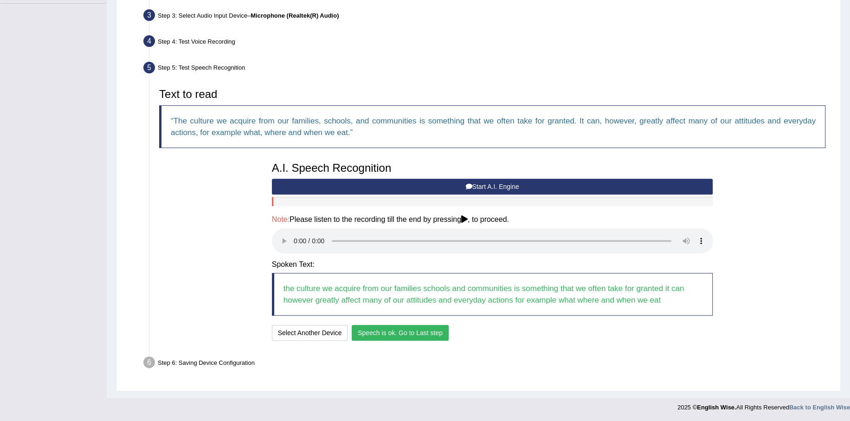
click at [431, 337] on button "Speech is ok. Go to Last step" at bounding box center [400, 333] width 97 height 16
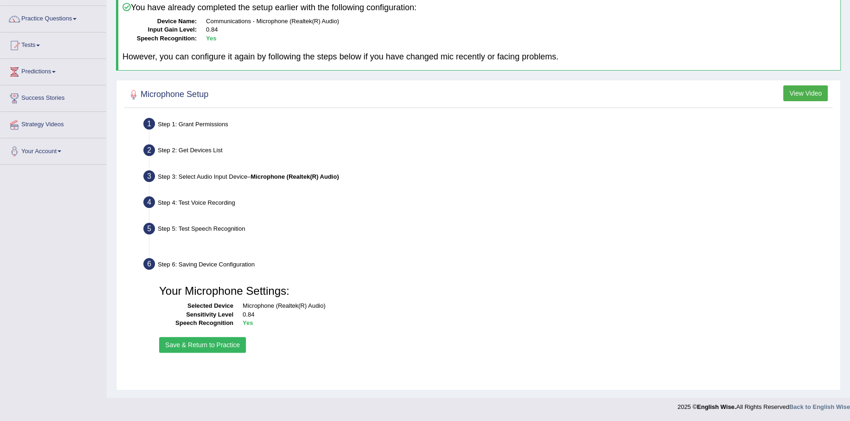
scroll to position [66, 0]
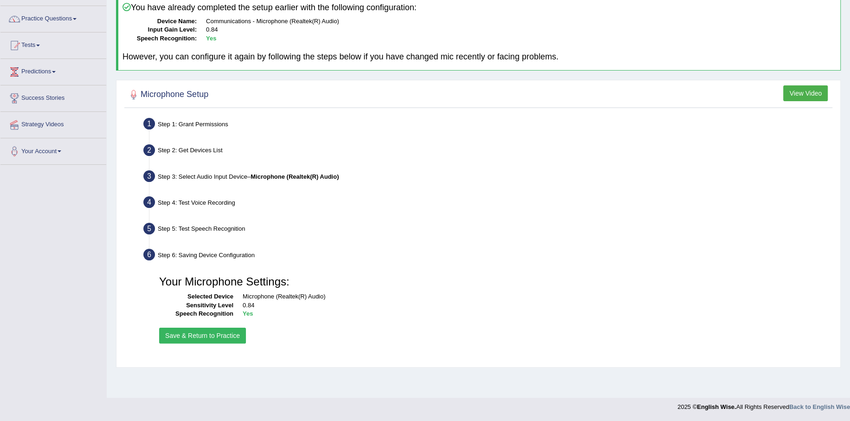
click at [211, 336] on button "Save & Return to Practice" at bounding box center [202, 335] width 87 height 16
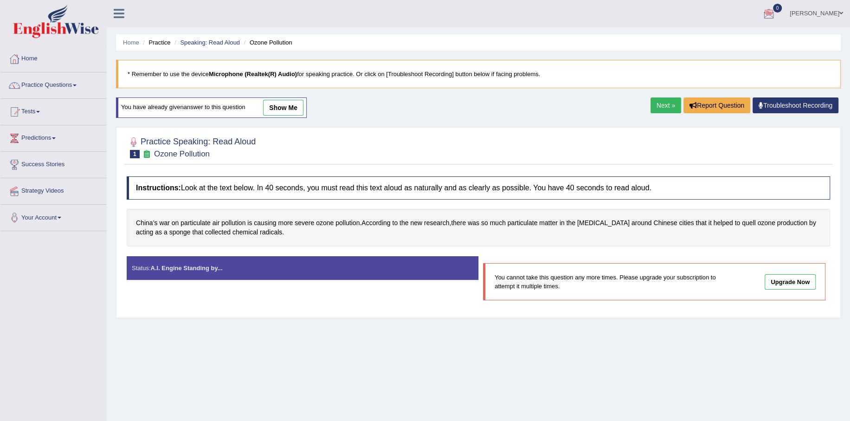
click at [798, 106] on link "Troubleshoot Recording" at bounding box center [795, 105] width 86 height 16
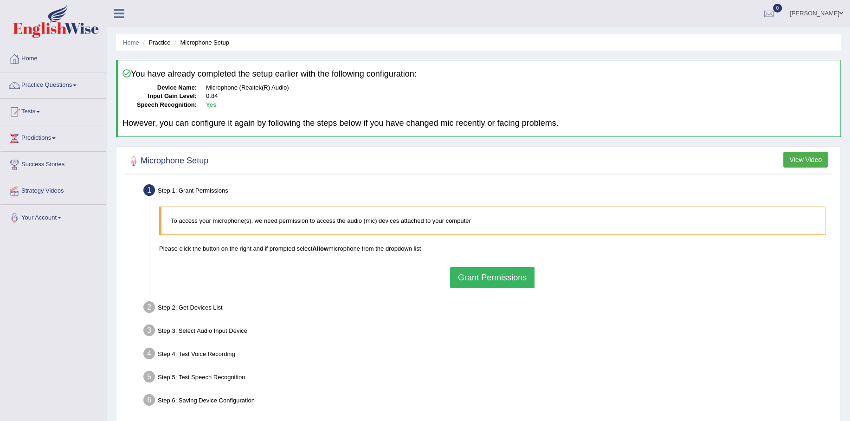
click at [226, 269] on div "To access your microphone(s), we need permission to access the audio (mic) devi…" at bounding box center [491, 247] width 675 height 90
click at [474, 276] on button "Grant Permissions" at bounding box center [492, 277] width 84 height 21
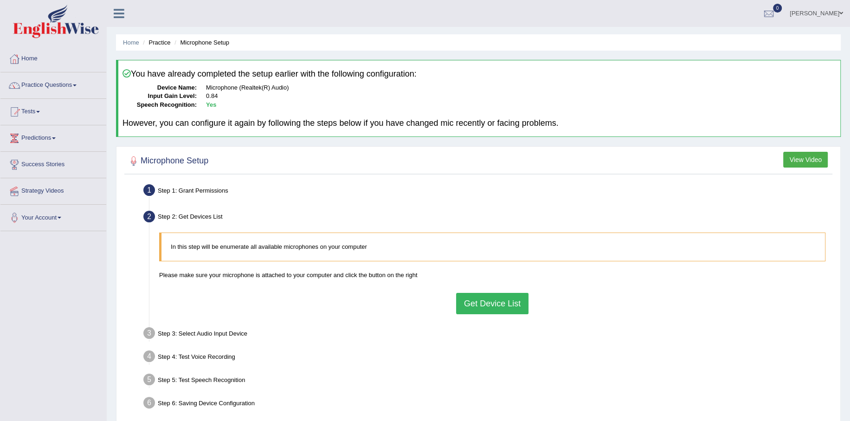
click at [486, 298] on button "Get Device List" at bounding box center [492, 303] width 72 height 21
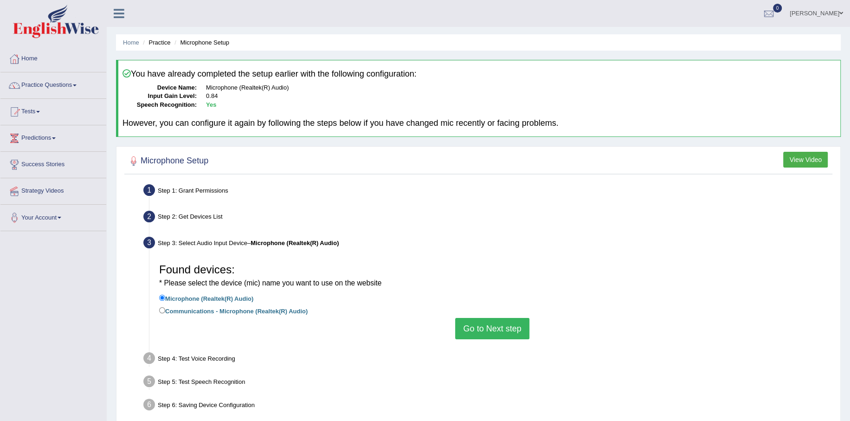
click at [238, 304] on li "Microphone (Realtek(R) Audio)" at bounding box center [492, 299] width 666 height 13
click at [243, 309] on label "Communications - Microphone (Realtek(R) Audio)" at bounding box center [233, 310] width 148 height 10
click at [165, 309] on input "Communications - Microphone (Realtek(R) Audio)" at bounding box center [162, 310] width 6 height 6
radio input "true"
click at [484, 326] on button "Go to Next step" at bounding box center [492, 328] width 74 height 21
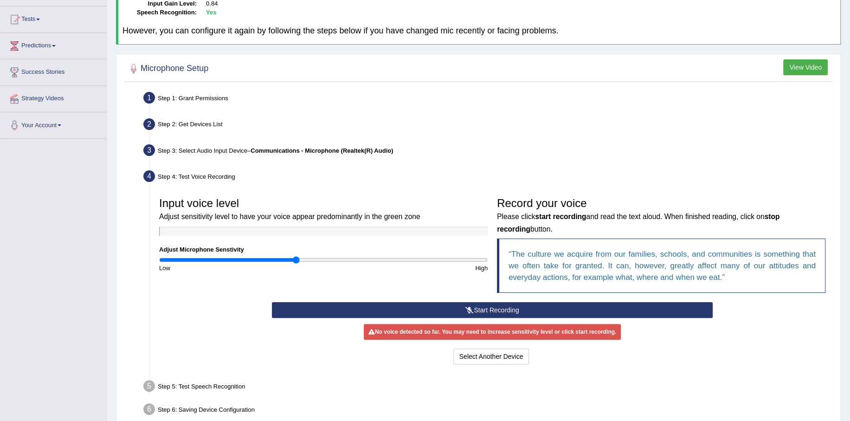
scroll to position [93, 0]
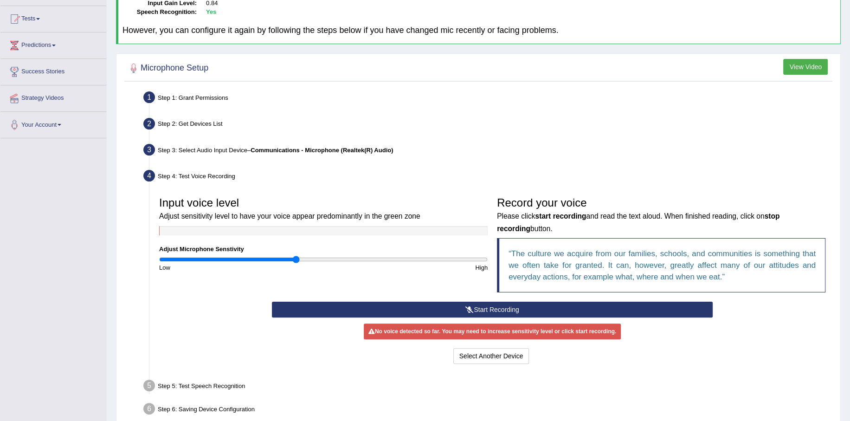
click at [498, 308] on button "Start Recording" at bounding box center [492, 309] width 441 height 16
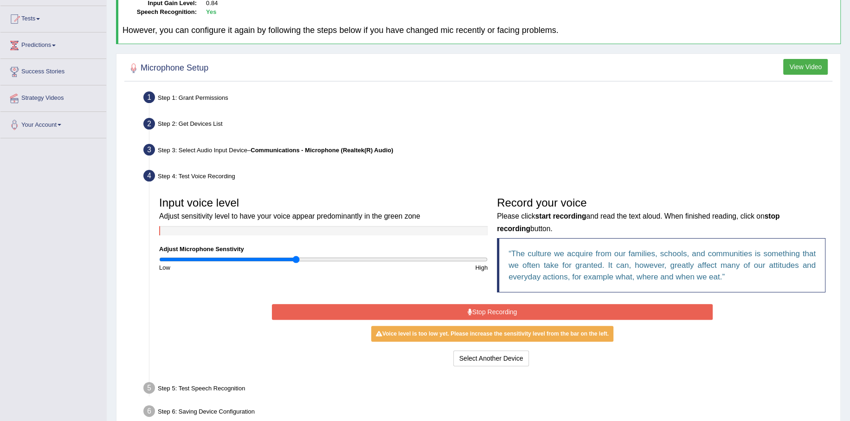
click at [499, 308] on button "Stop Recording" at bounding box center [492, 312] width 441 height 16
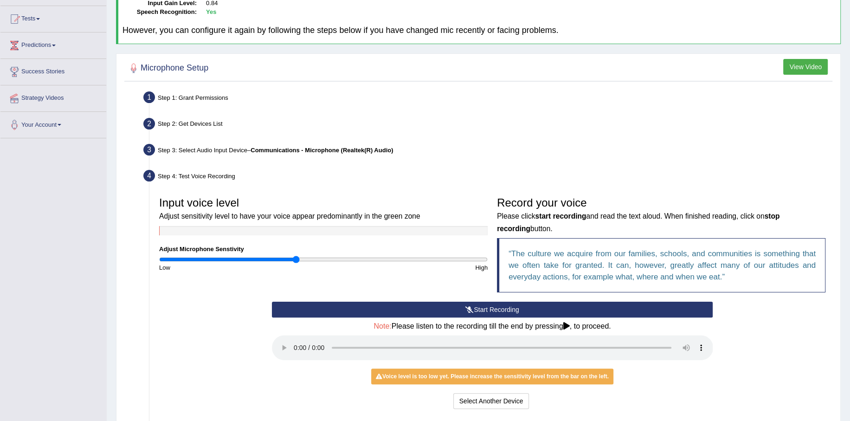
click at [649, 404] on div "Select Another Device Voice is ok. Go to Next step" at bounding box center [492, 402] width 441 height 18
click at [504, 311] on button "Start Recording" at bounding box center [492, 309] width 441 height 16
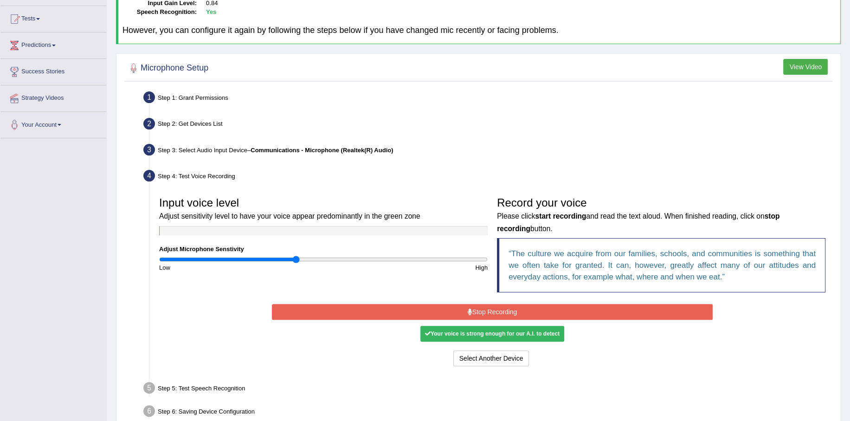
click at [499, 308] on button "Stop Recording" at bounding box center [492, 312] width 441 height 16
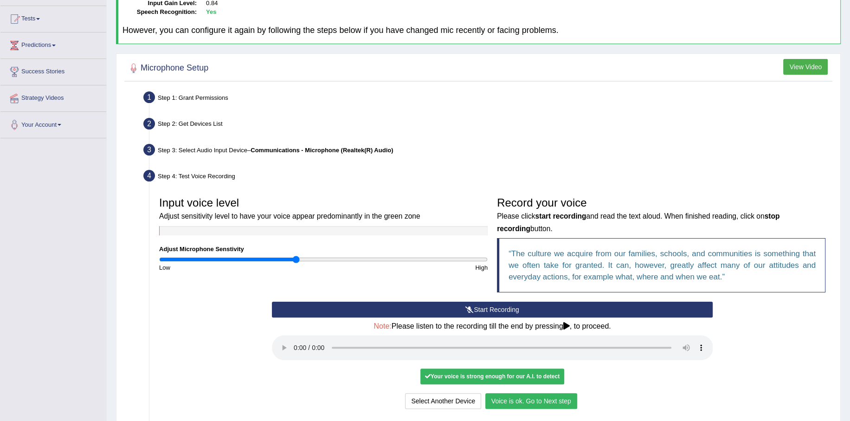
click at [549, 399] on button "Voice is ok. Go to Next step" at bounding box center [531, 401] width 92 height 16
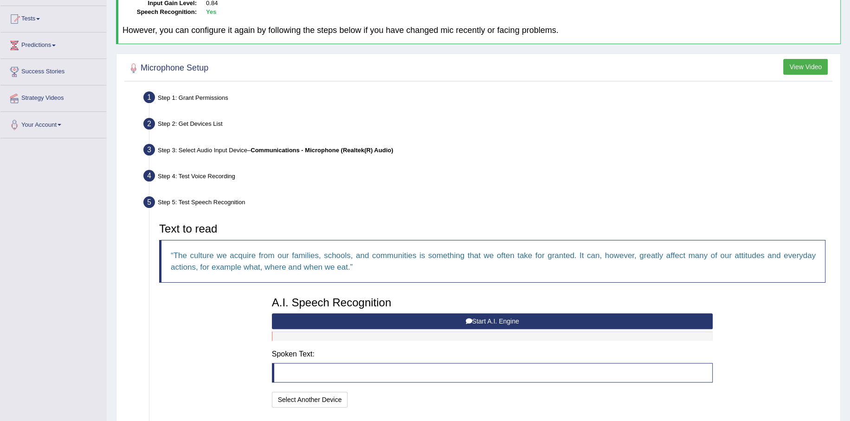
click at [439, 322] on button "Start A.I. Engine" at bounding box center [492, 321] width 441 height 16
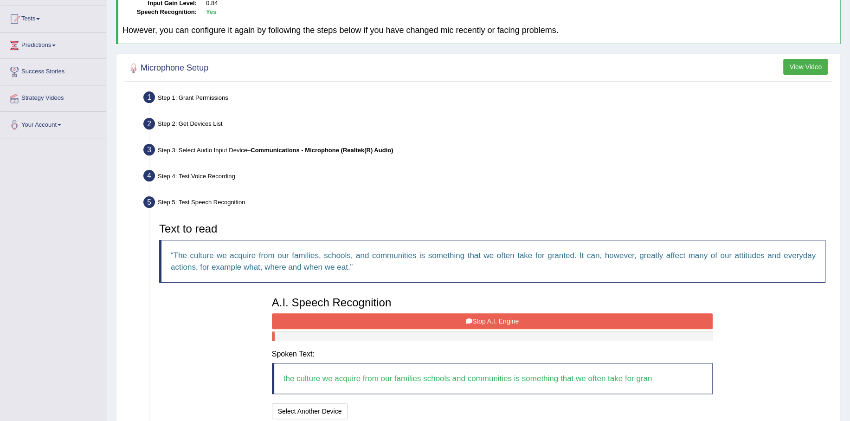
click at [432, 322] on button "Stop A.I. Engine" at bounding box center [492, 321] width 441 height 16
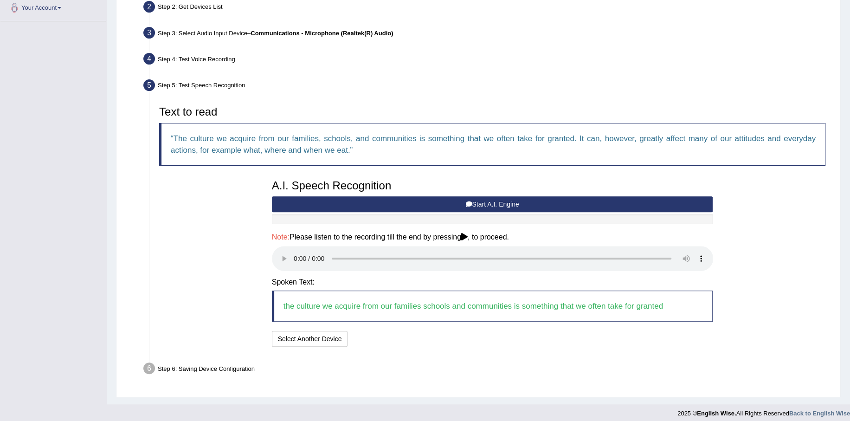
scroll to position [216, 0]
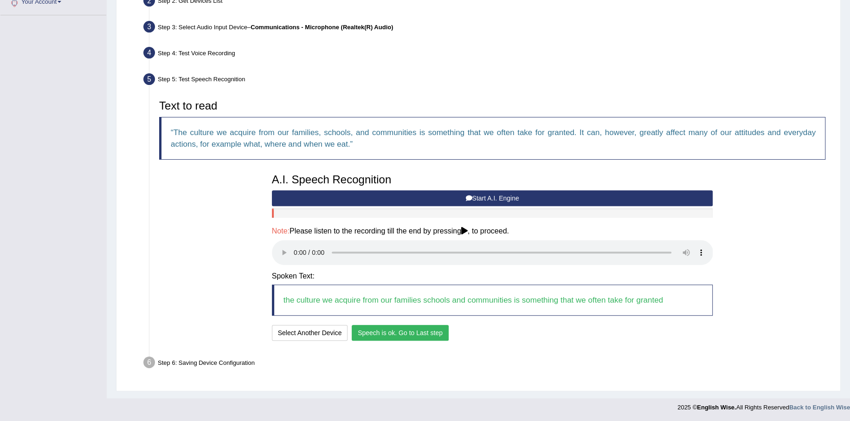
click at [391, 332] on button "Speech is ok. Go to Last step" at bounding box center [400, 333] width 97 height 16
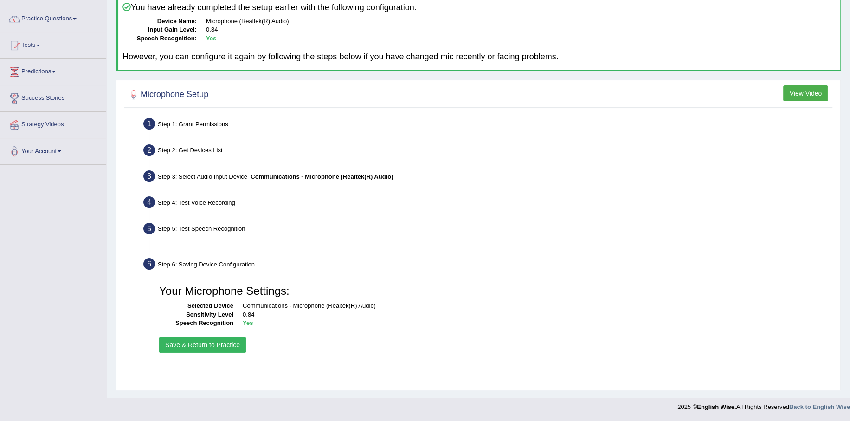
scroll to position [66, 0]
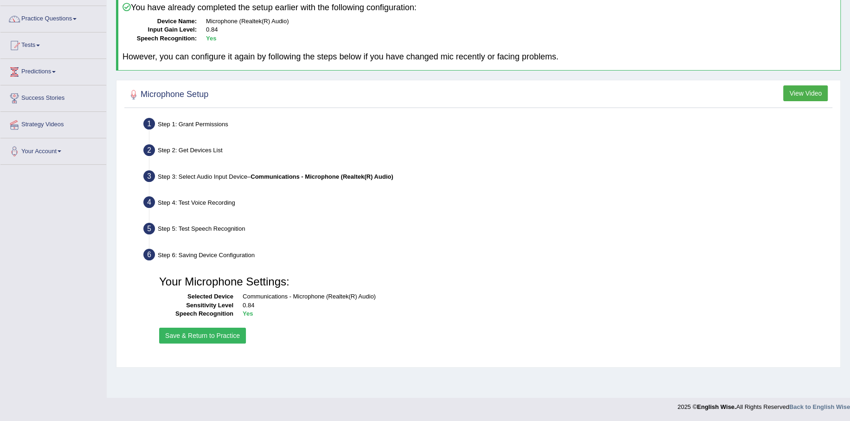
click at [219, 335] on button "Save & Return to Practice" at bounding box center [202, 335] width 87 height 16
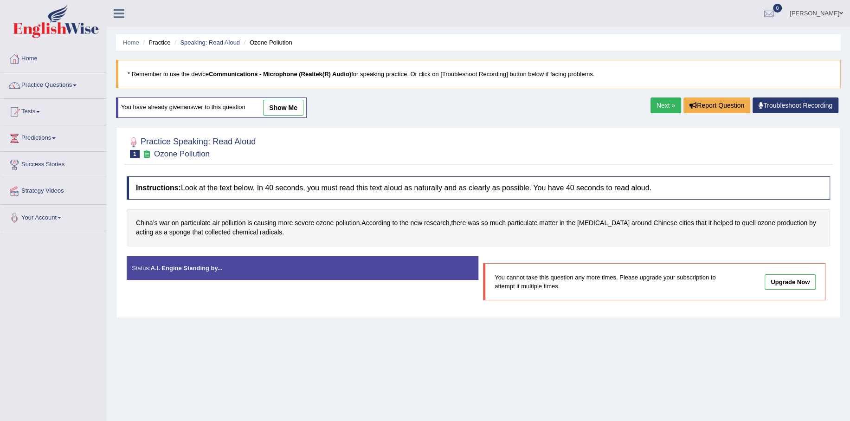
click at [283, 106] on link "show me" at bounding box center [283, 108] width 40 height 16
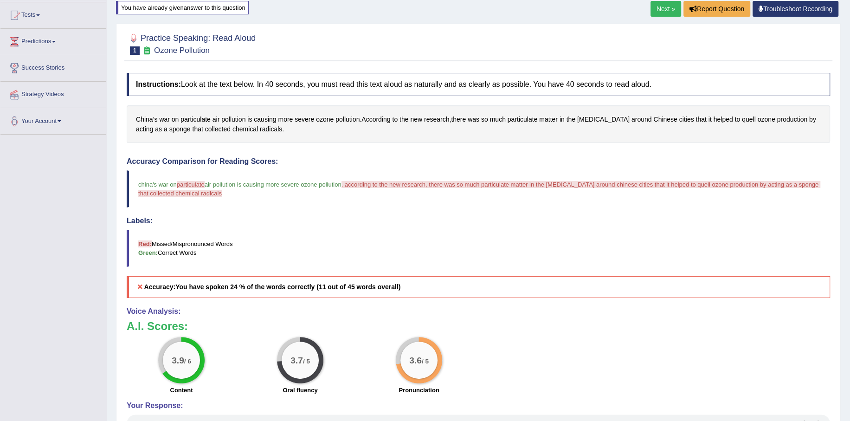
scroll to position [64, 0]
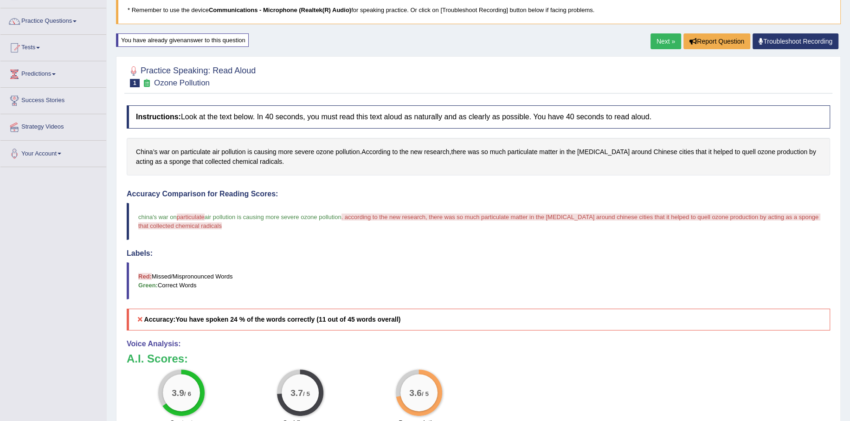
click at [668, 37] on link "Next »" at bounding box center [665, 41] width 31 height 16
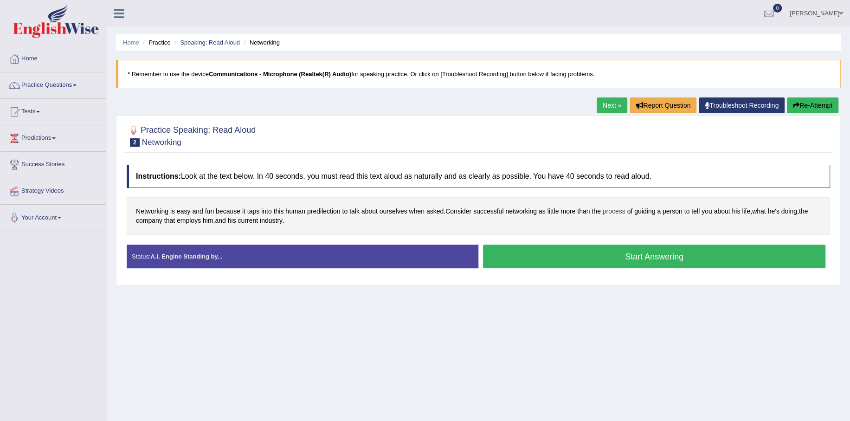
click at [605, 210] on span "process" at bounding box center [614, 211] width 23 height 10
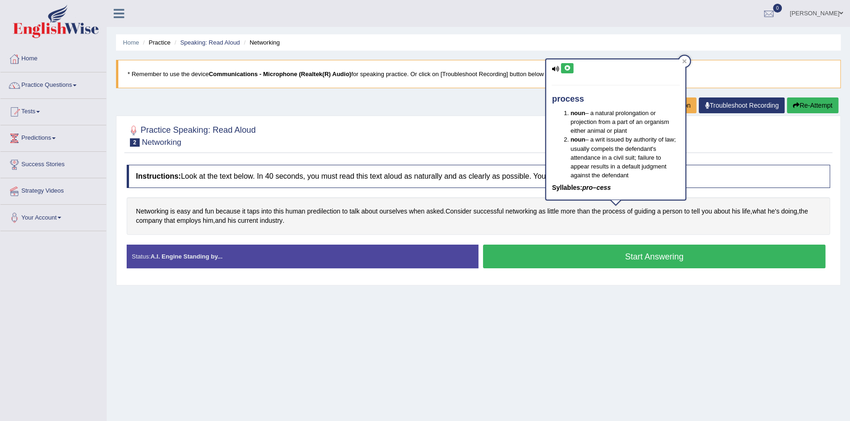
click at [585, 235] on div "Instructions: Look at the text below. In 40 seconds, you must read this text al…" at bounding box center [478, 220] width 708 height 120
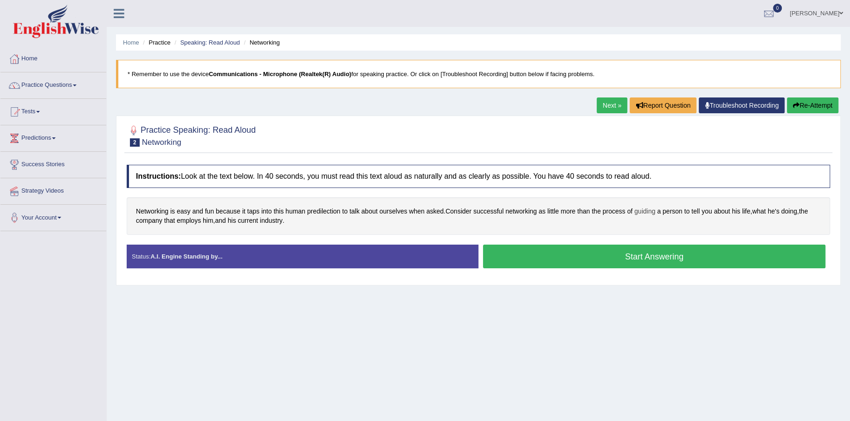
click at [638, 212] on span "guiding" at bounding box center [644, 211] width 21 height 10
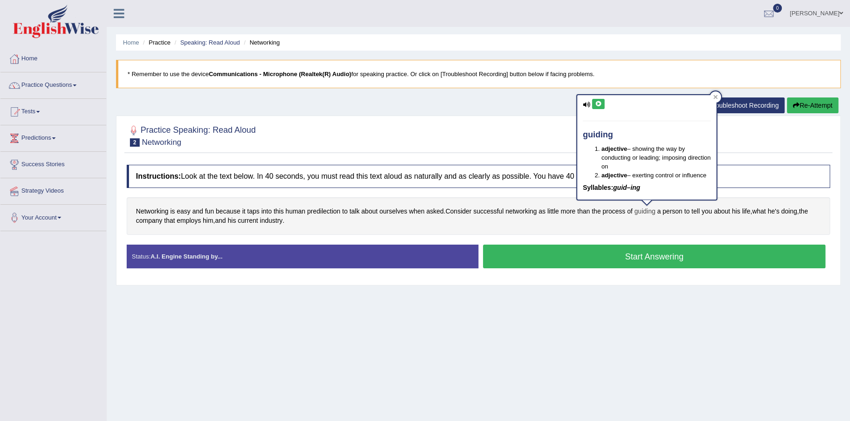
click at [638, 212] on span "guiding" at bounding box center [644, 211] width 21 height 10
click at [624, 226] on div "Networking is easy and fun because it taps into this human predilection to talk…" at bounding box center [478, 216] width 703 height 38
